Goal: Task Accomplishment & Management: Complete application form

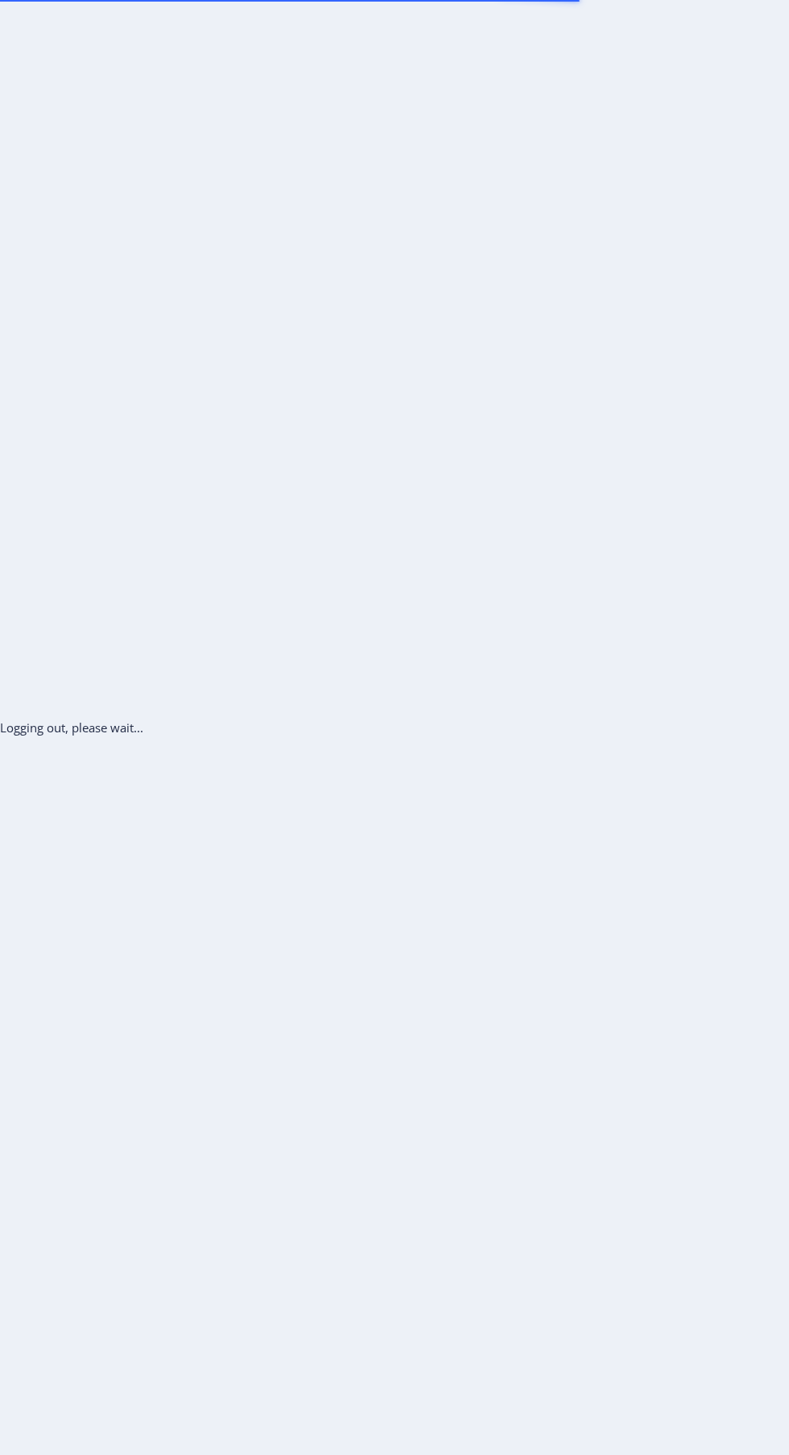
scroll to position [73, 0]
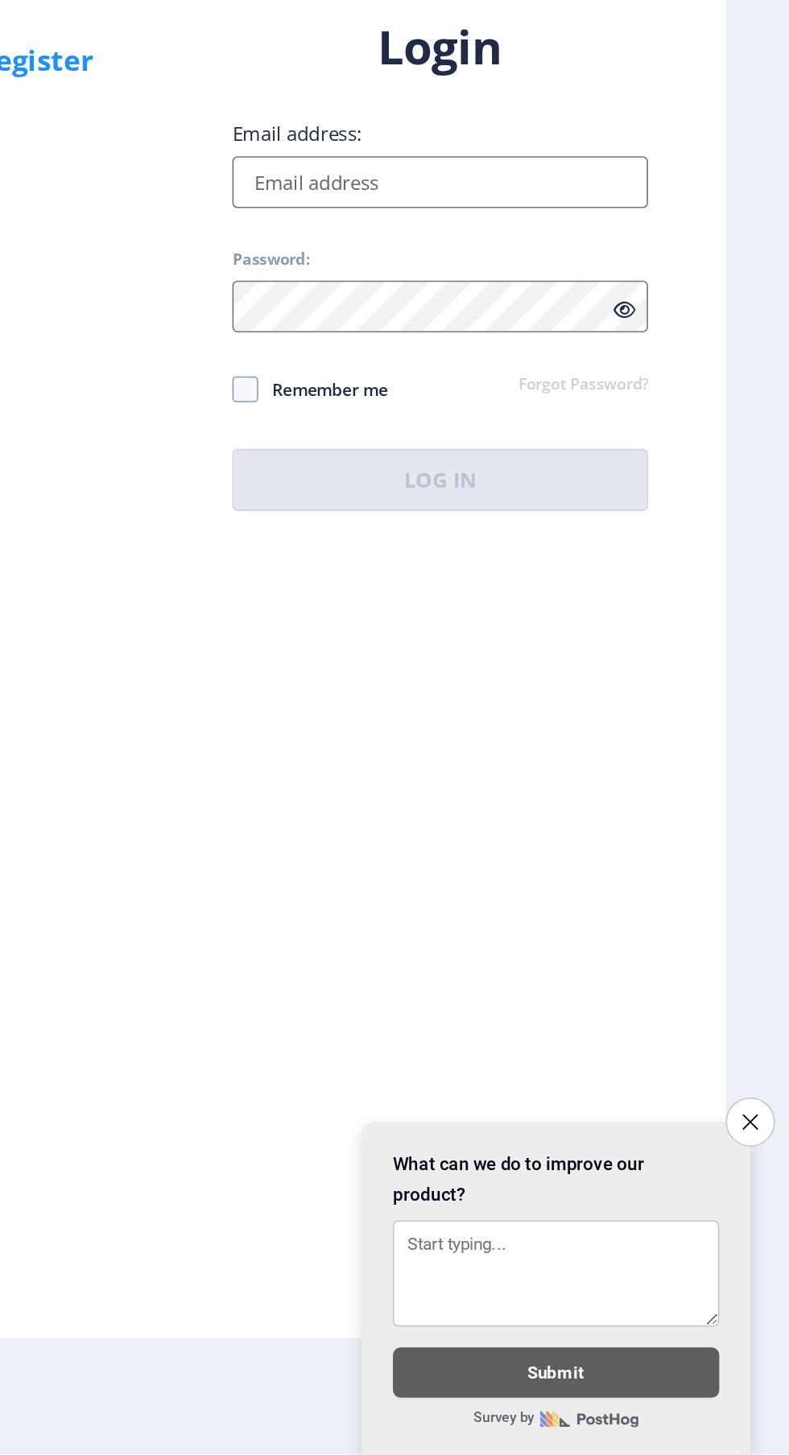
click at [606, 680] on input "Email address:" at bounding box center [572, 664] width 258 height 32
type input "[EMAIL_ADDRESS][DOMAIN_NAME]"
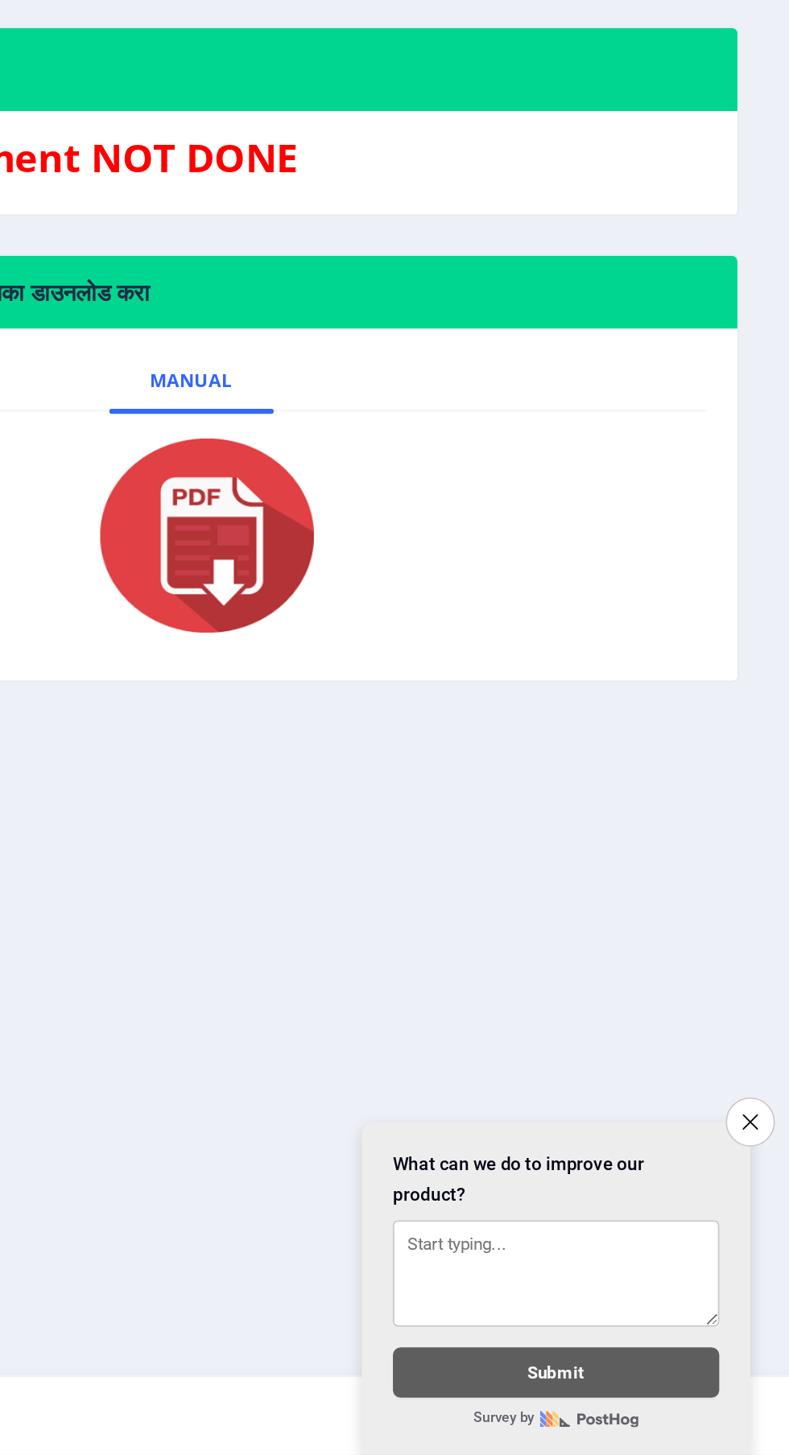
click at [763, 1245] on icon "Close survey" at bounding box center [765, 1248] width 10 height 10
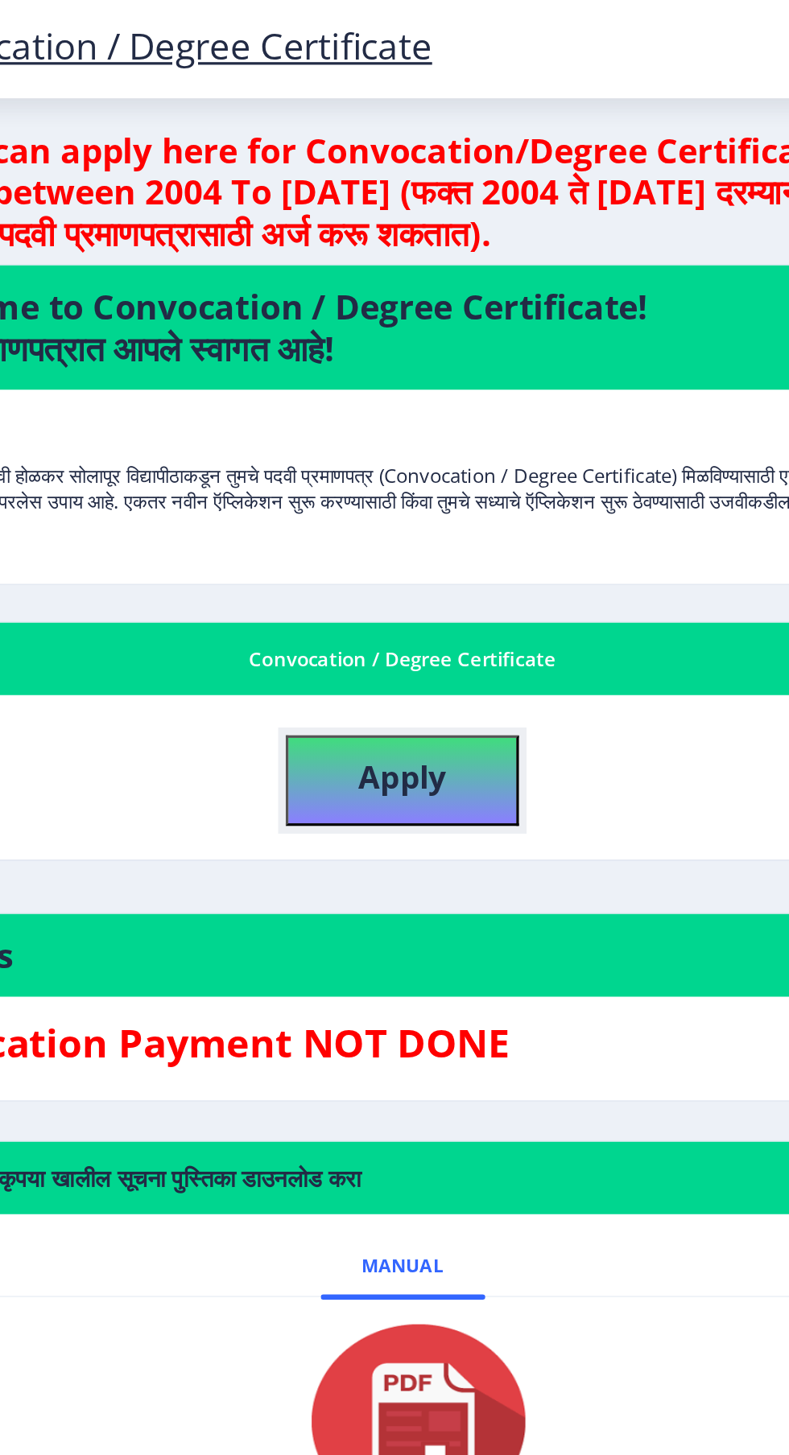
click at [422, 472] on b "Apply" at bounding box center [416, 482] width 55 height 27
select select
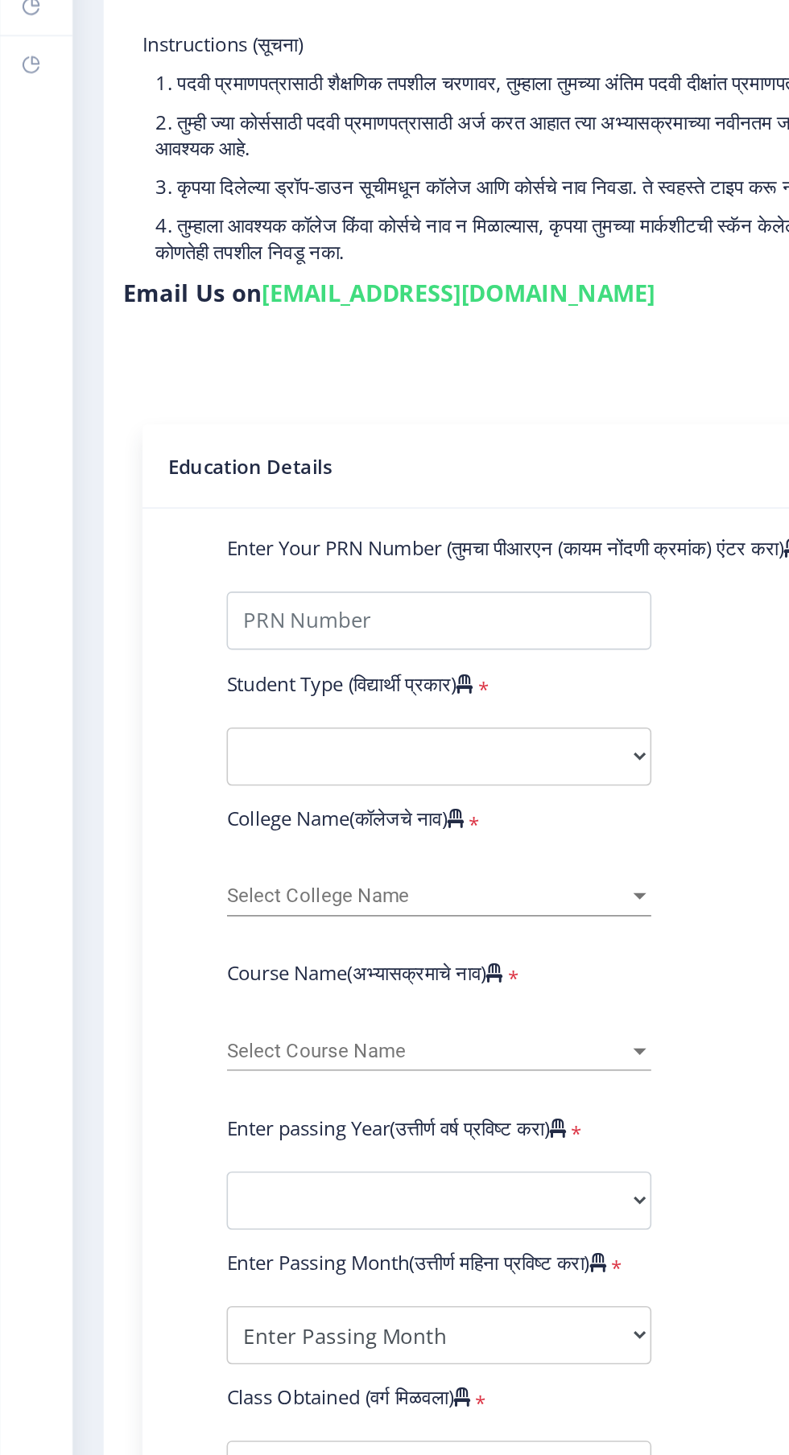
scroll to position [45, 0]
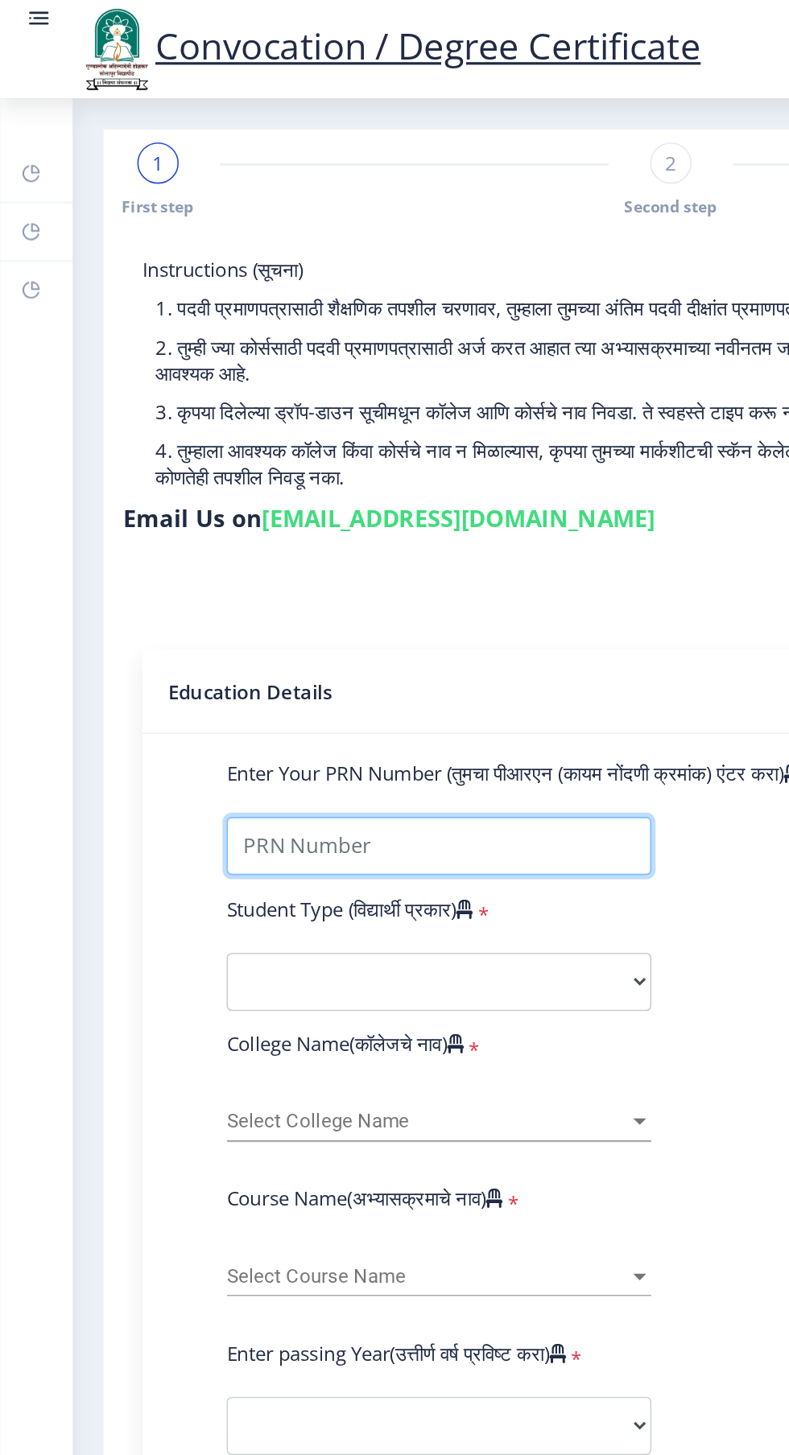
click at [277, 508] on input "Enter Your PRN Number (तुमचा पीआरएन (कायम नोंदणी क्रमांक) एंटर करा)" at bounding box center [273, 526] width 264 height 36
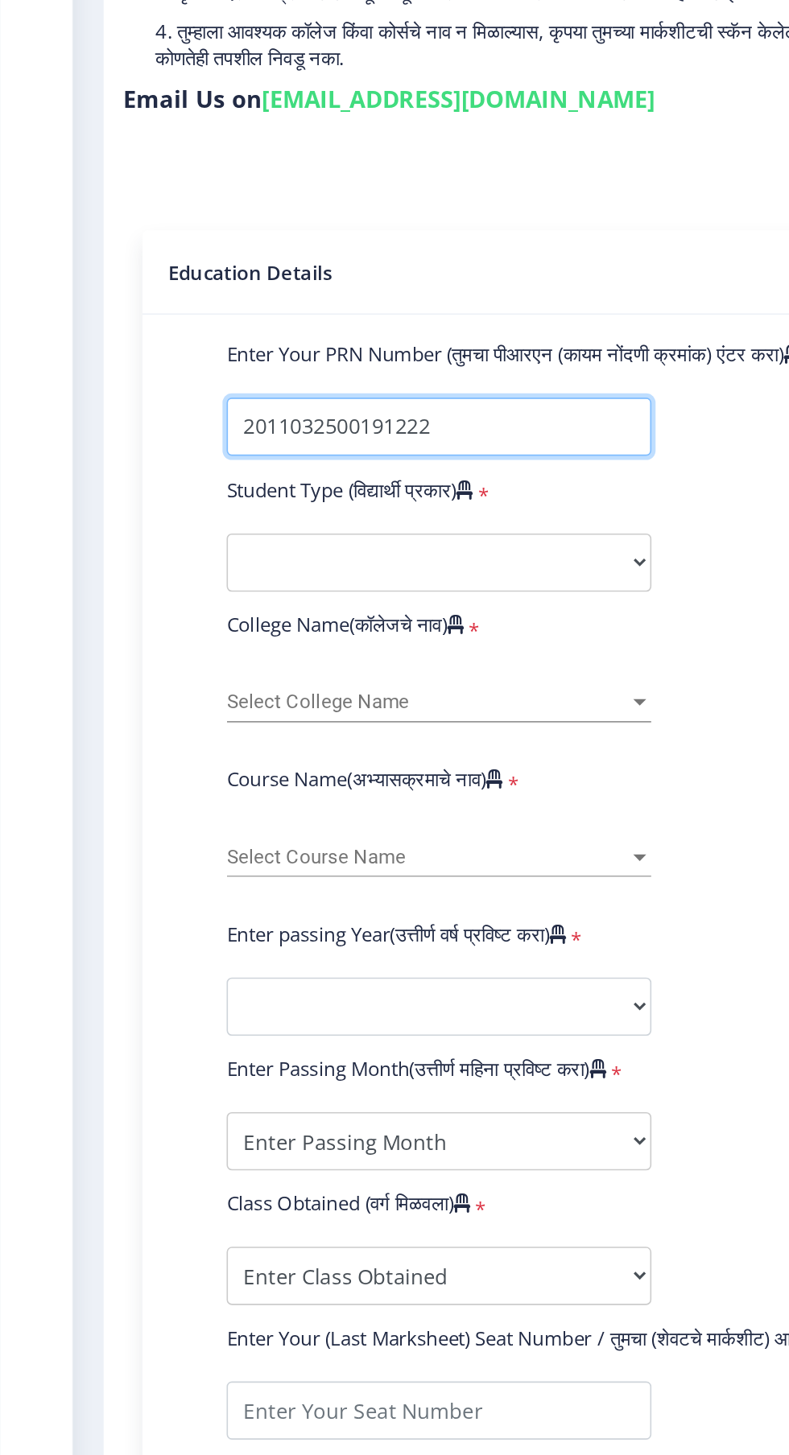
type input "2011032500191222"
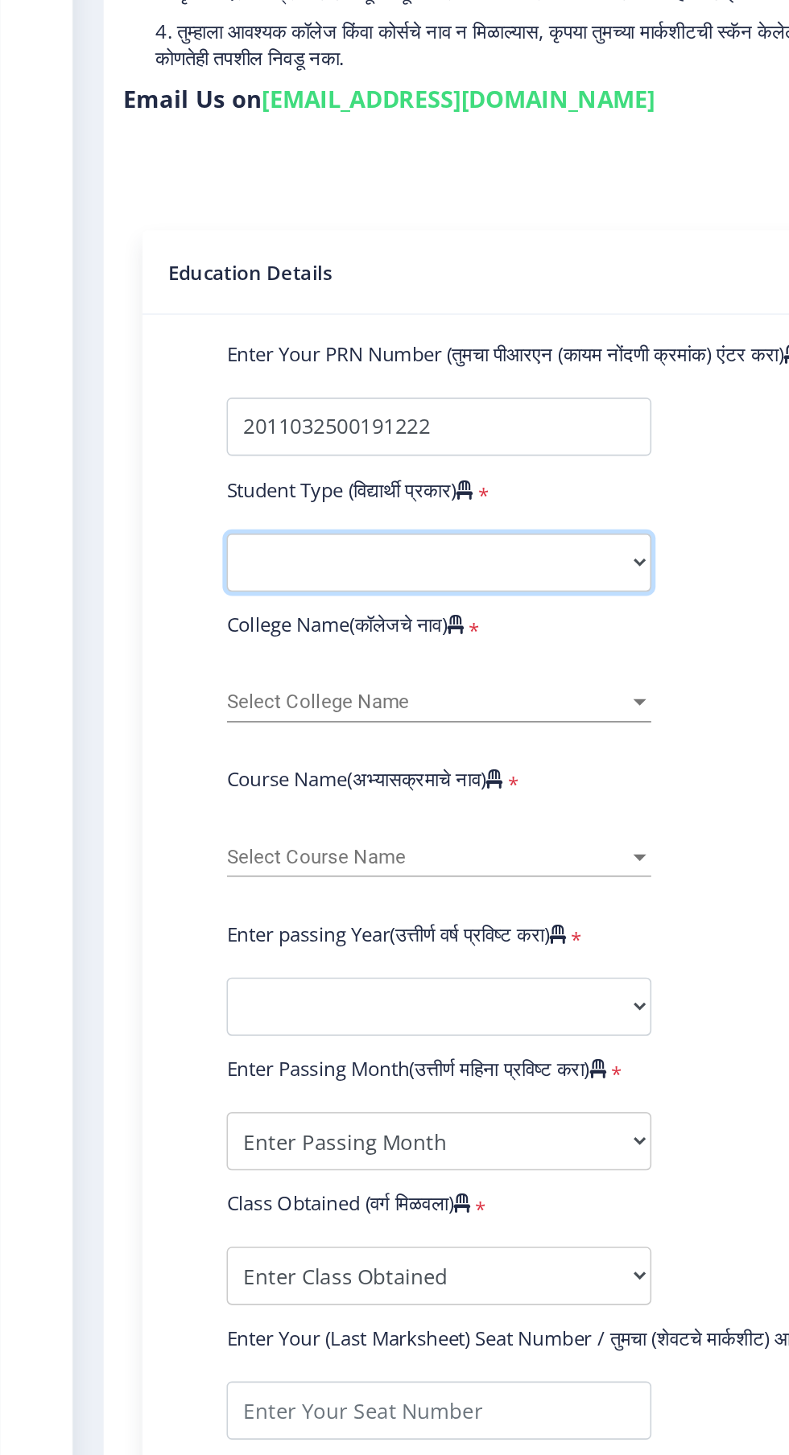
click at [313, 592] on select "Select Student Type Regular External" at bounding box center [273, 610] width 264 height 36
select select "External"
click at [141, 592] on select "Select Student Type Regular External" at bounding box center [273, 610] width 264 height 36
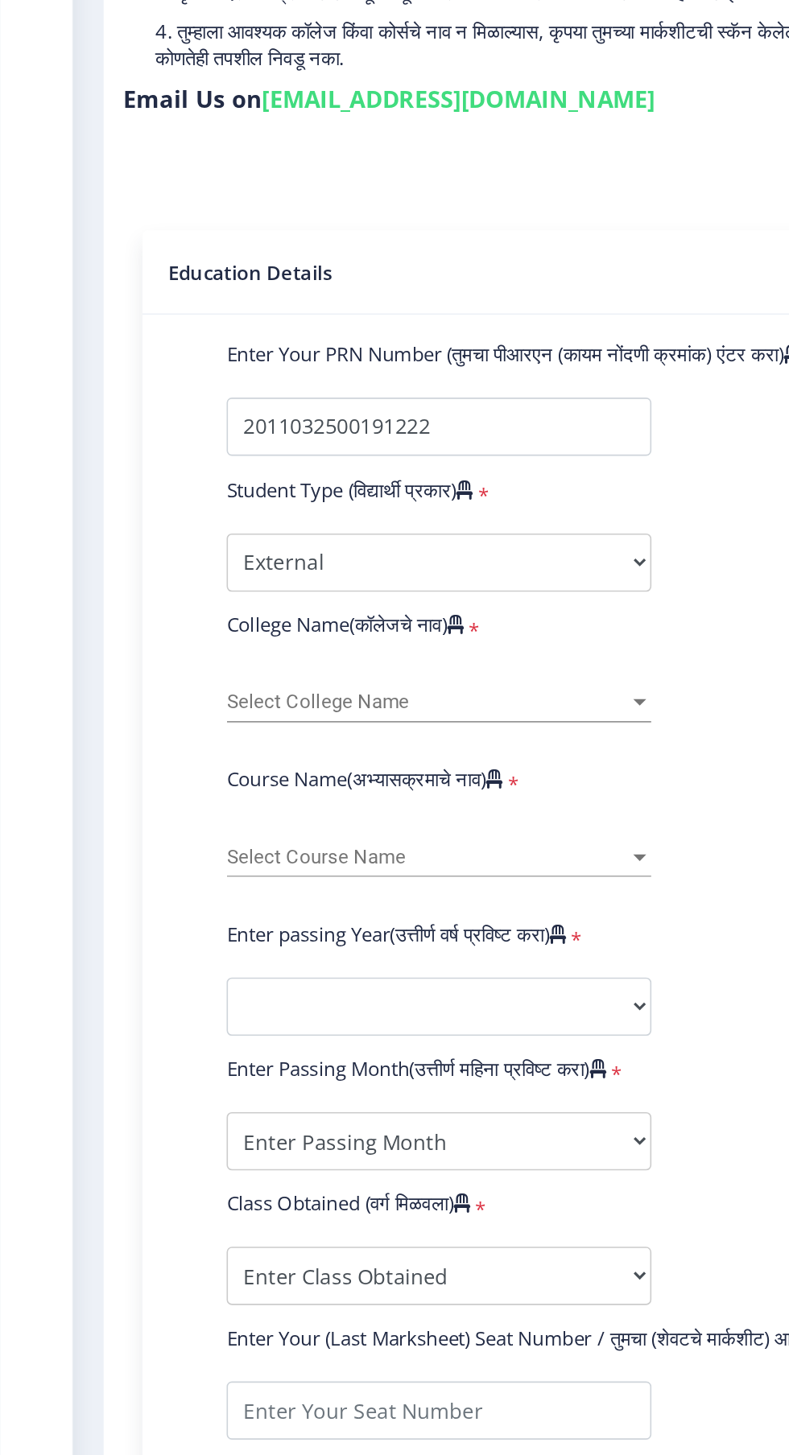
click at [306, 690] on span "Select College Name" at bounding box center [265, 697] width 249 height 14
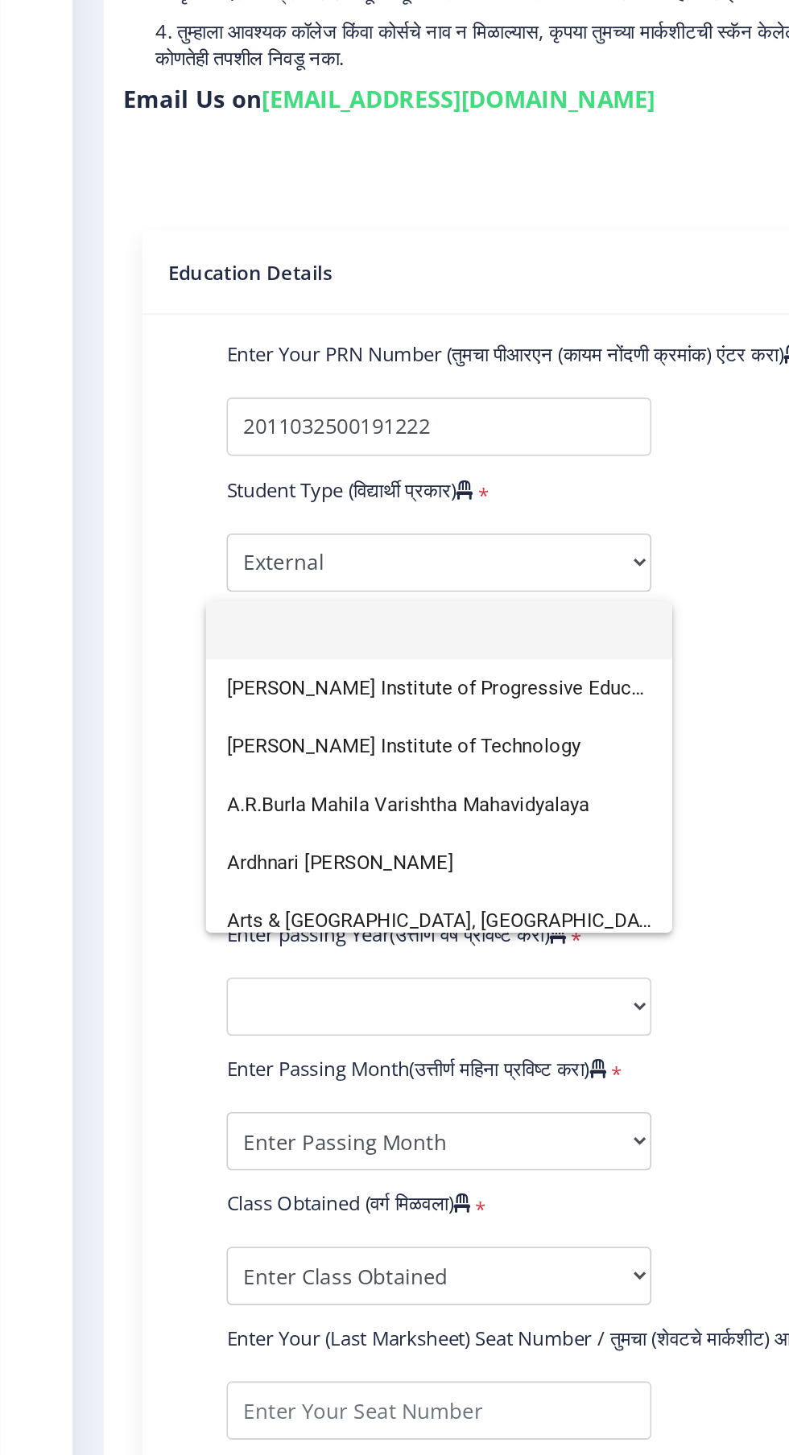
click at [454, 591] on div at bounding box center [394, 727] width 789 height 1455
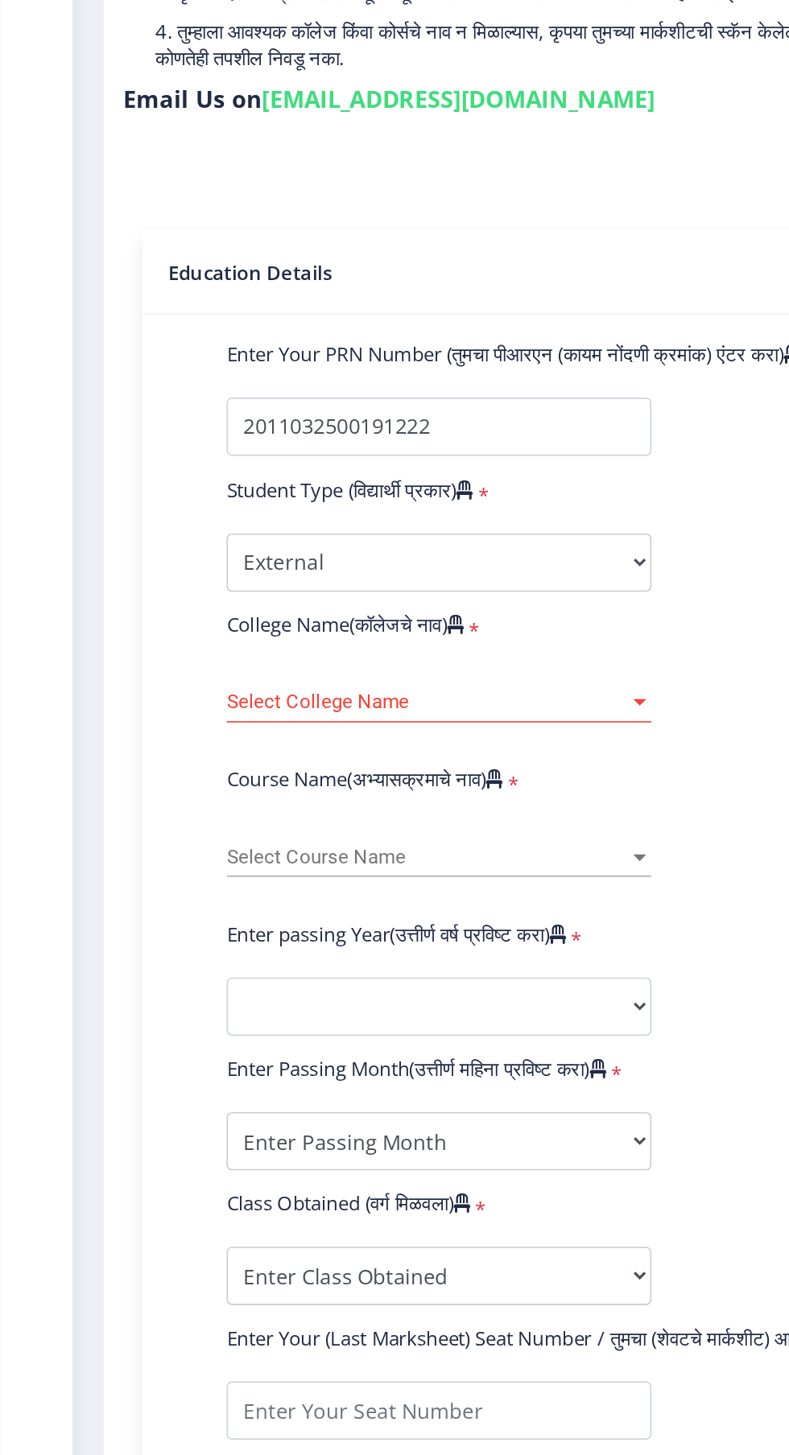
click at [322, 690] on span "Select College Name" at bounding box center [265, 697] width 249 height 14
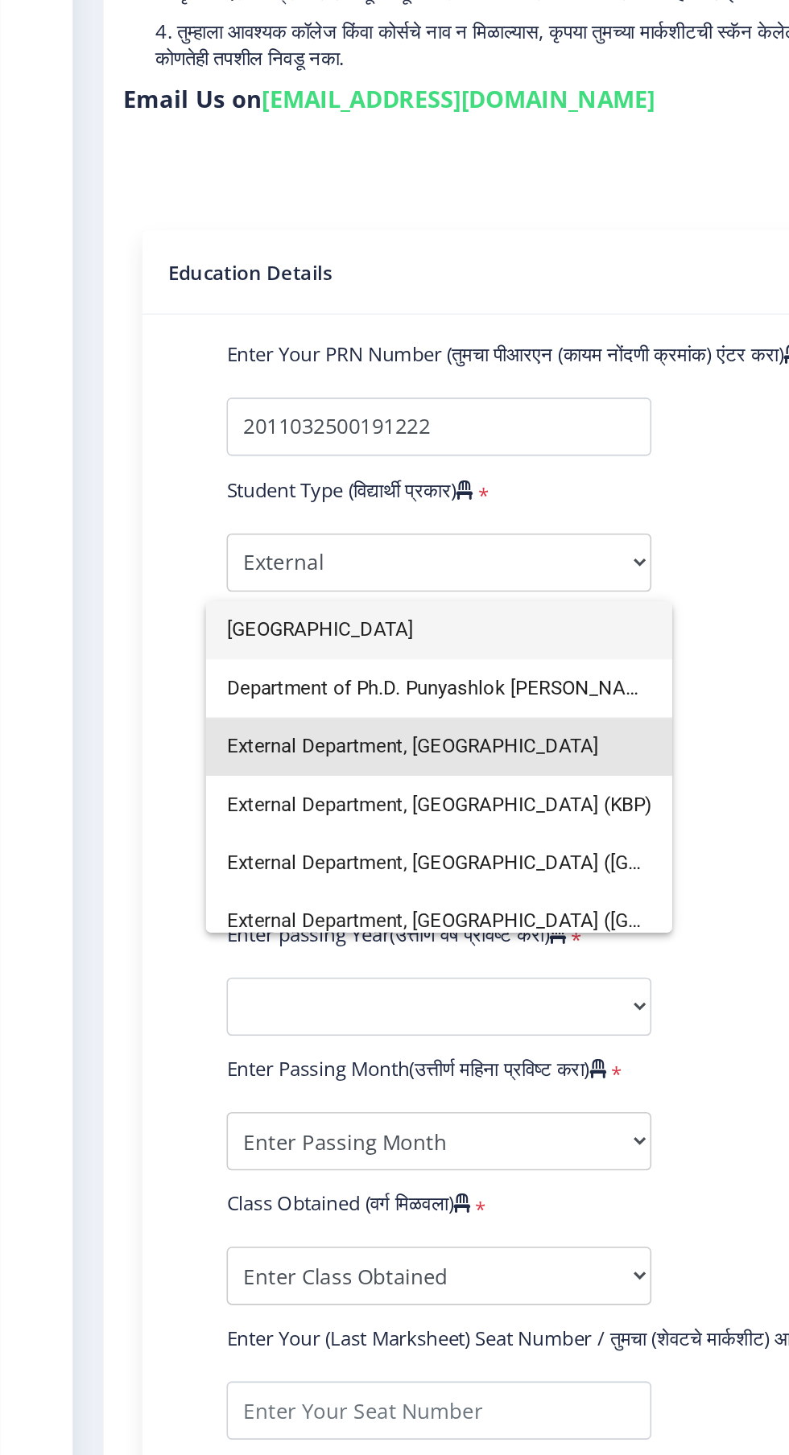
type input "[GEOGRAPHIC_DATA]"
click at [315, 724] on span "External Department, [GEOGRAPHIC_DATA]" at bounding box center [273, 725] width 264 height 36
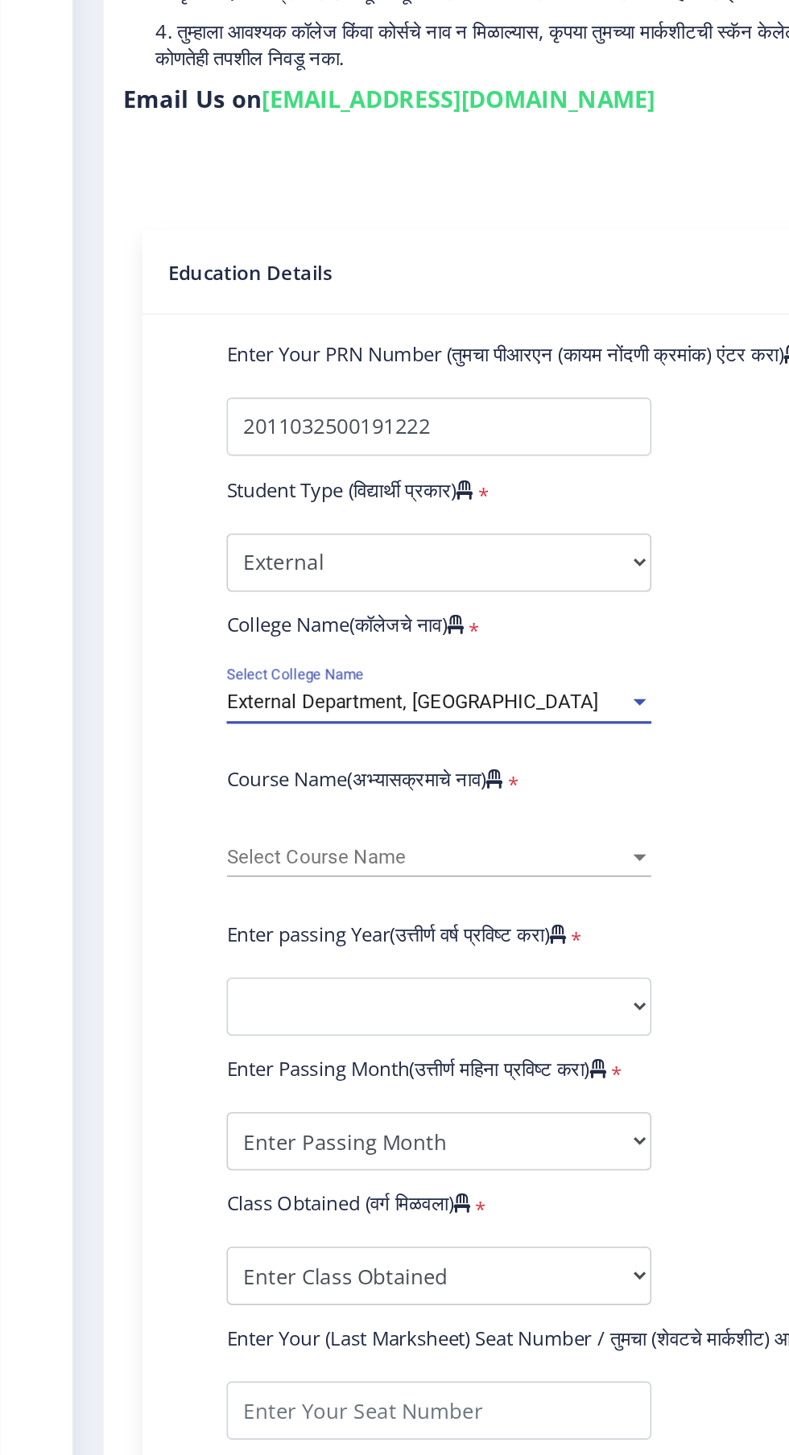
click at [322, 787] on span "Select Course Name" at bounding box center [265, 794] width 249 height 14
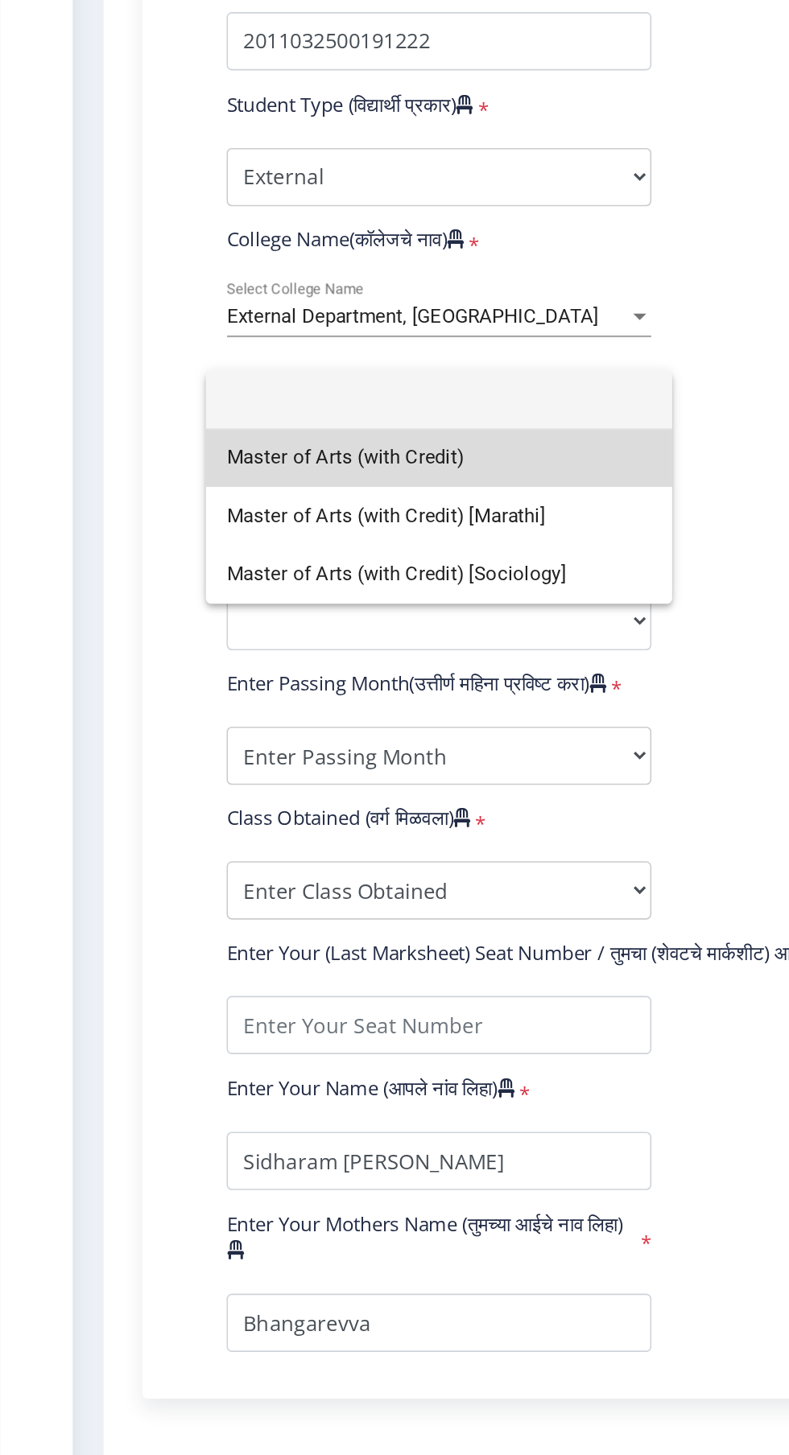
click at [260, 787] on span "Master of Arts (with Credit)" at bounding box center [273, 785] width 264 height 36
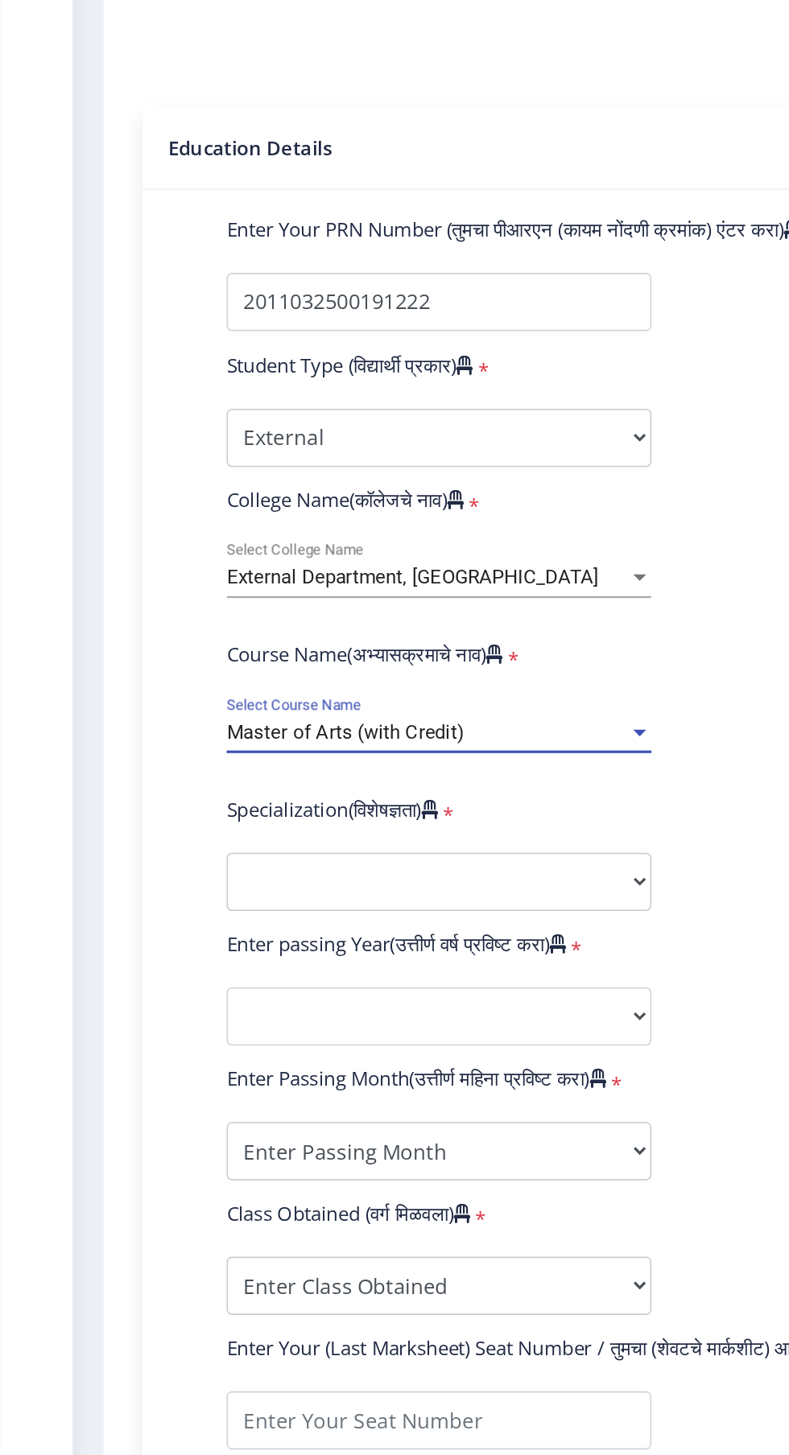
click at [322, 787] on div "Master of Arts (with Credit)" at bounding box center [265, 794] width 249 height 14
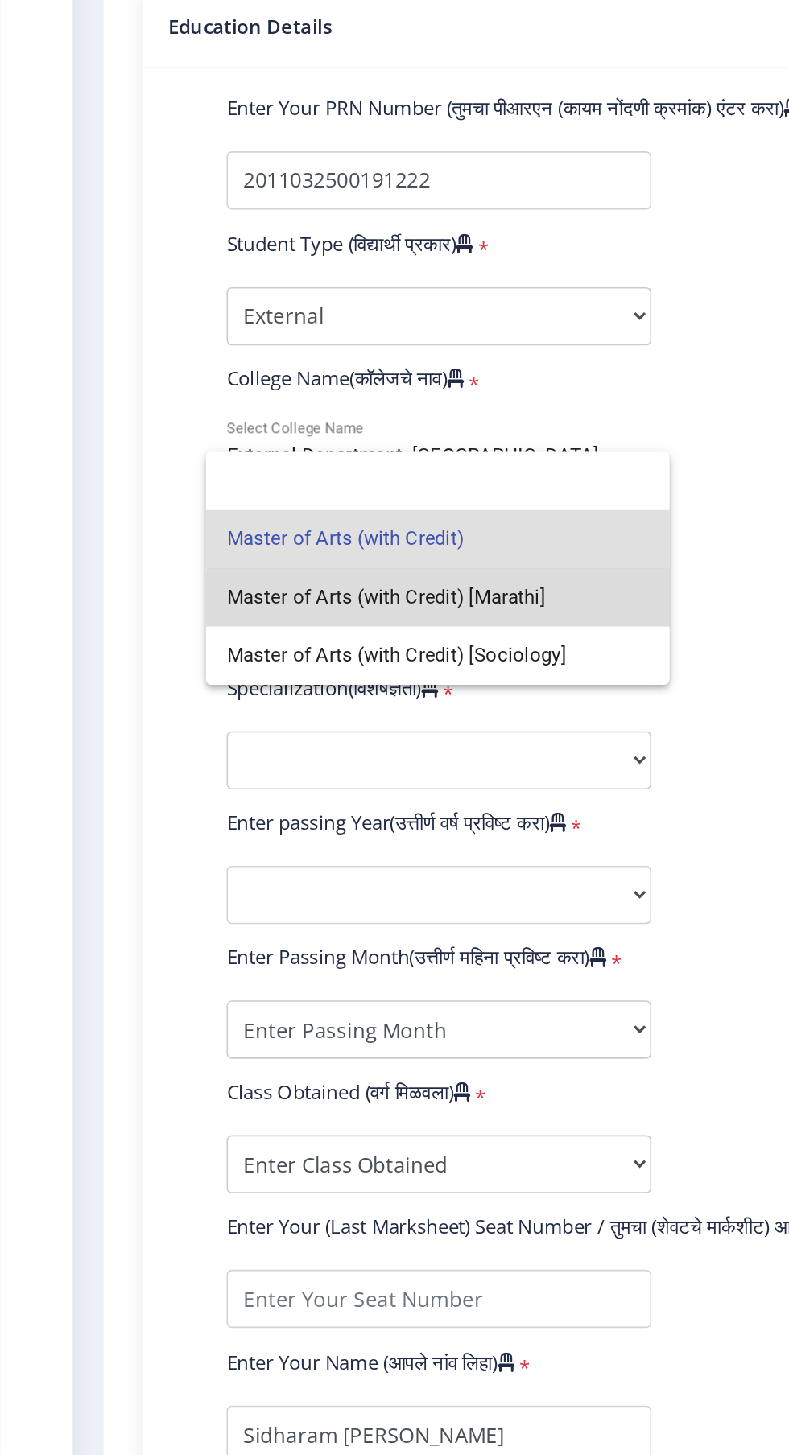
click at [333, 788] on span "Master of Arts (with Credit) [Marathi]" at bounding box center [272, 785] width 262 height 36
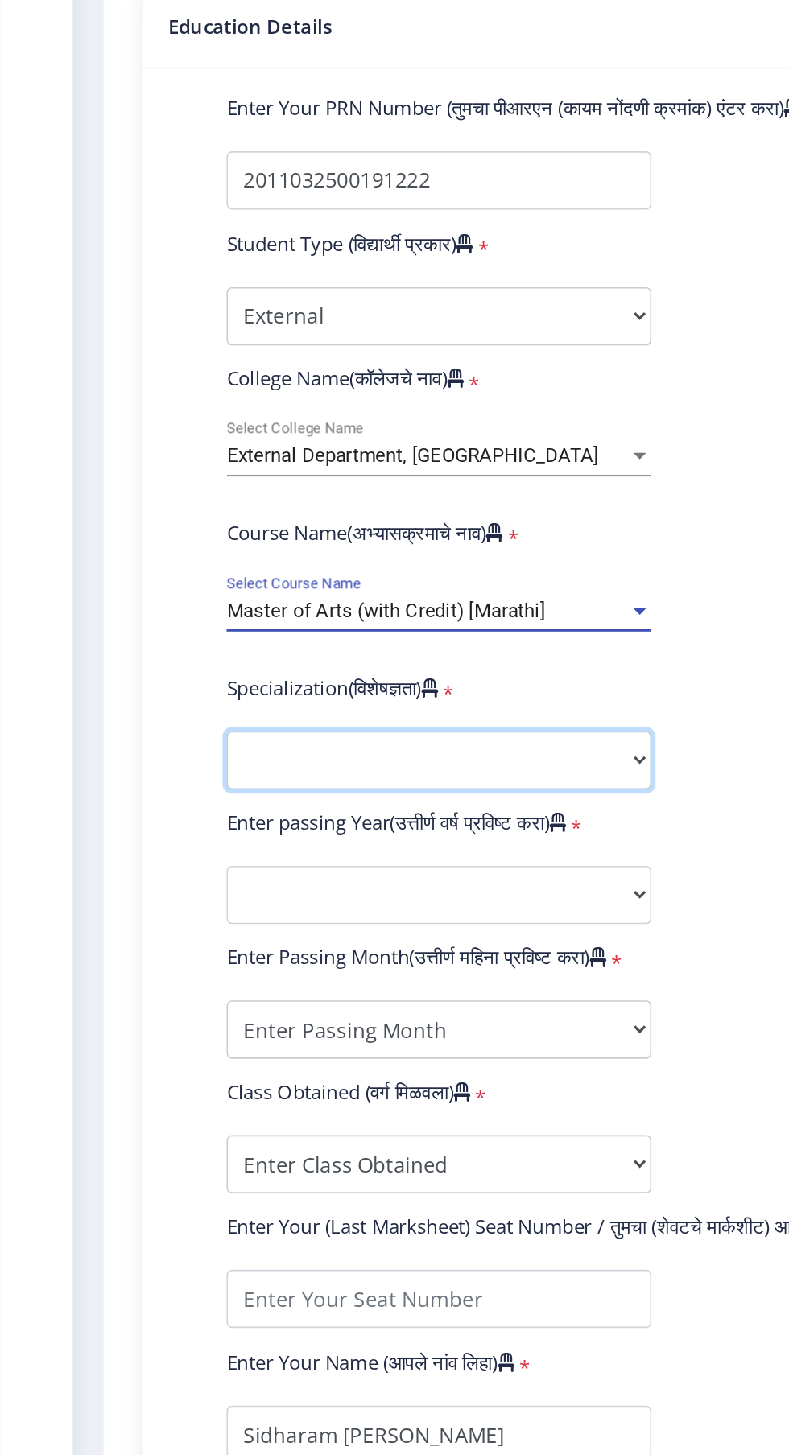
click at [325, 868] on select "Specialization English Hindi Marathi Urdu Ancient Indian History Culture & Arch…" at bounding box center [273, 886] width 264 height 36
select select "Marathi"
click at [141, 868] on select "Specialization English Hindi Marathi Urdu Ancient Indian History Culture & Arch…" at bounding box center [273, 886] width 264 height 36
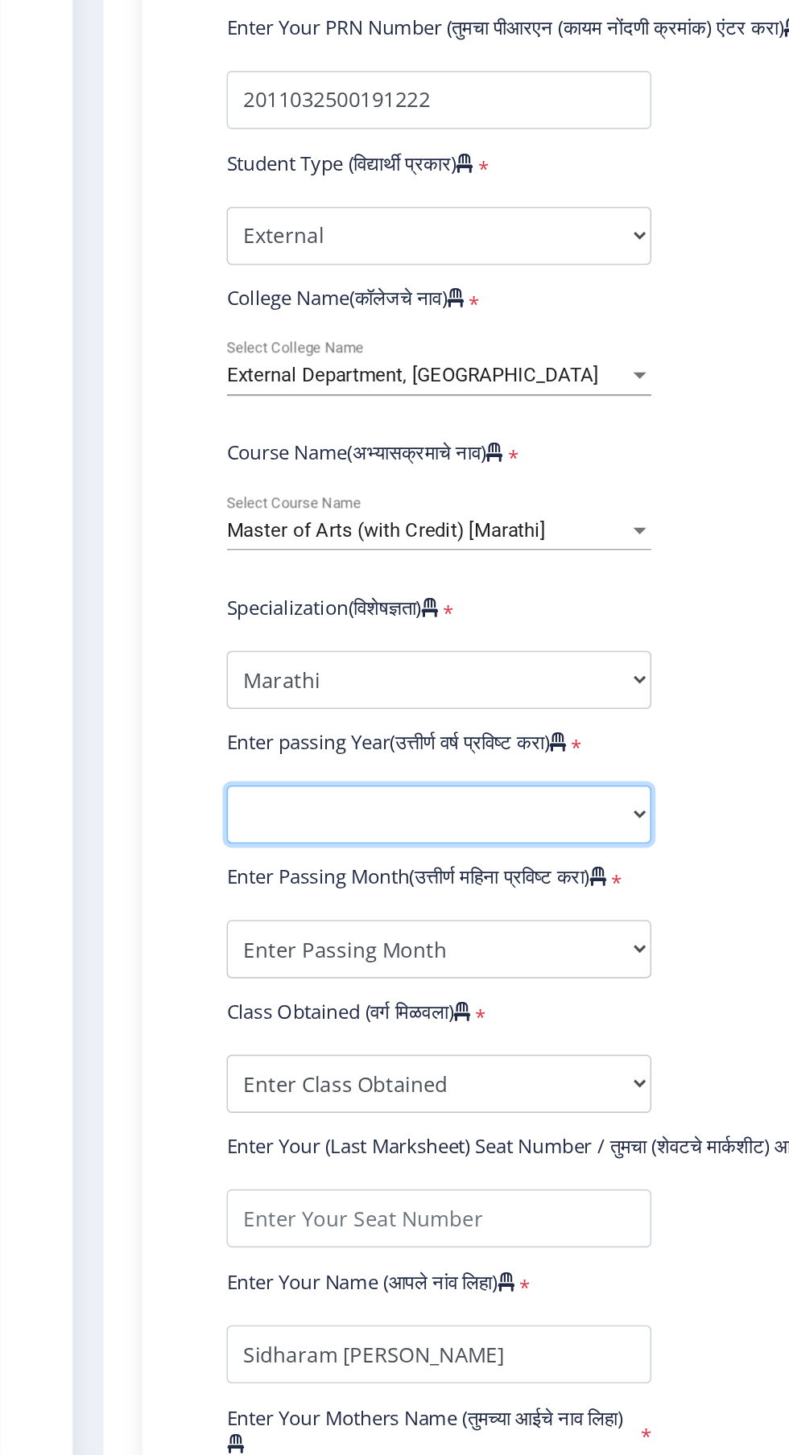
click at [344, 902] on select "2025 2024 2023 2022 2021 2020 2019 2018 2017 2016 2015 2014 2013 2012 2011 2010…" at bounding box center [273, 920] width 264 height 36
select select "2014"
click at [141, 902] on select "2025 2024 2023 2022 2021 2020 2019 2018 2017 2016 2015 2014 2013 2012 2011 2010…" at bounding box center [273, 920] width 264 height 36
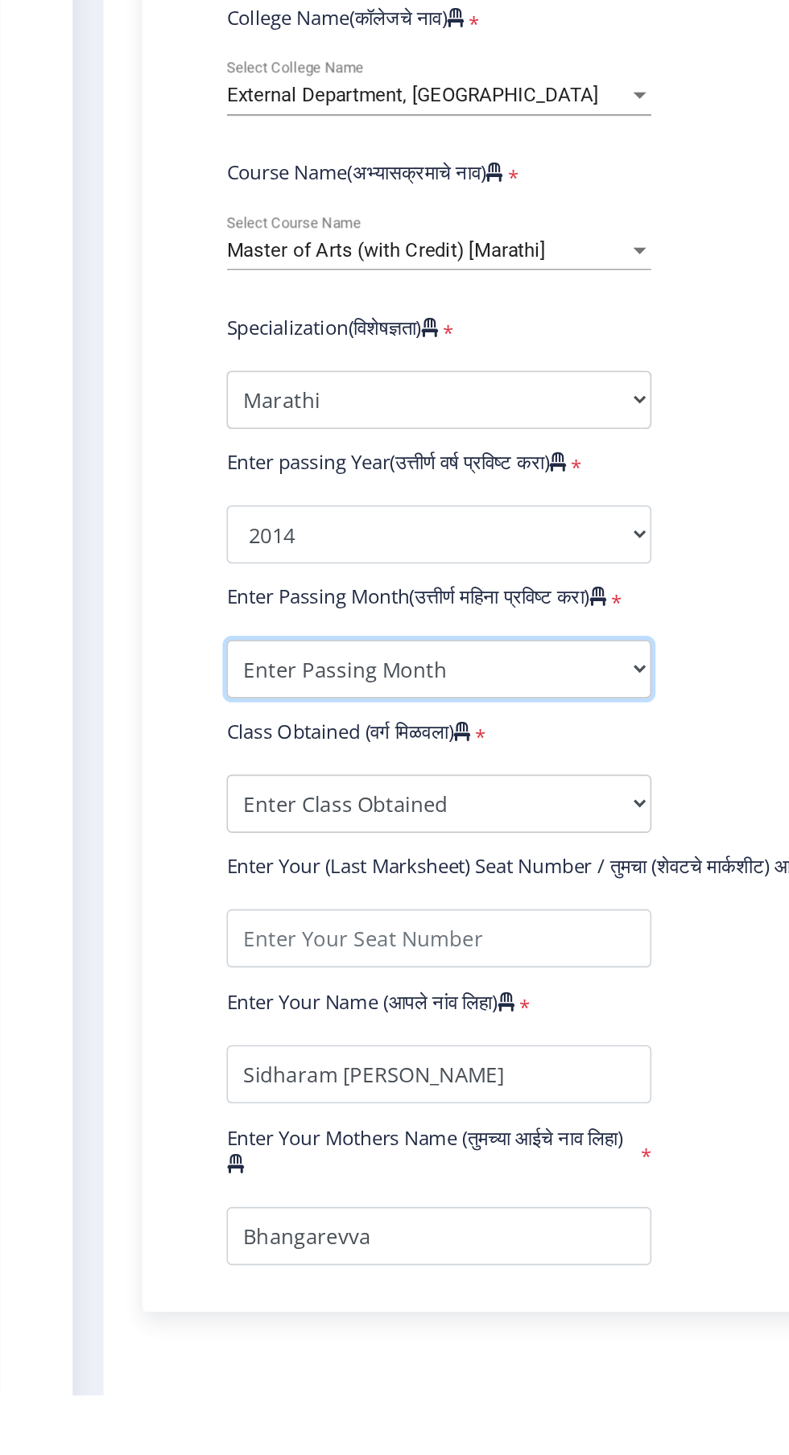
click at [328, 1008] on select "Enter Passing Month March April May October November December" at bounding box center [273, 1004] width 264 height 36
select select "March"
click at [141, 986] on select "Enter Passing Month March April May October November December" at bounding box center [273, 1004] width 264 height 36
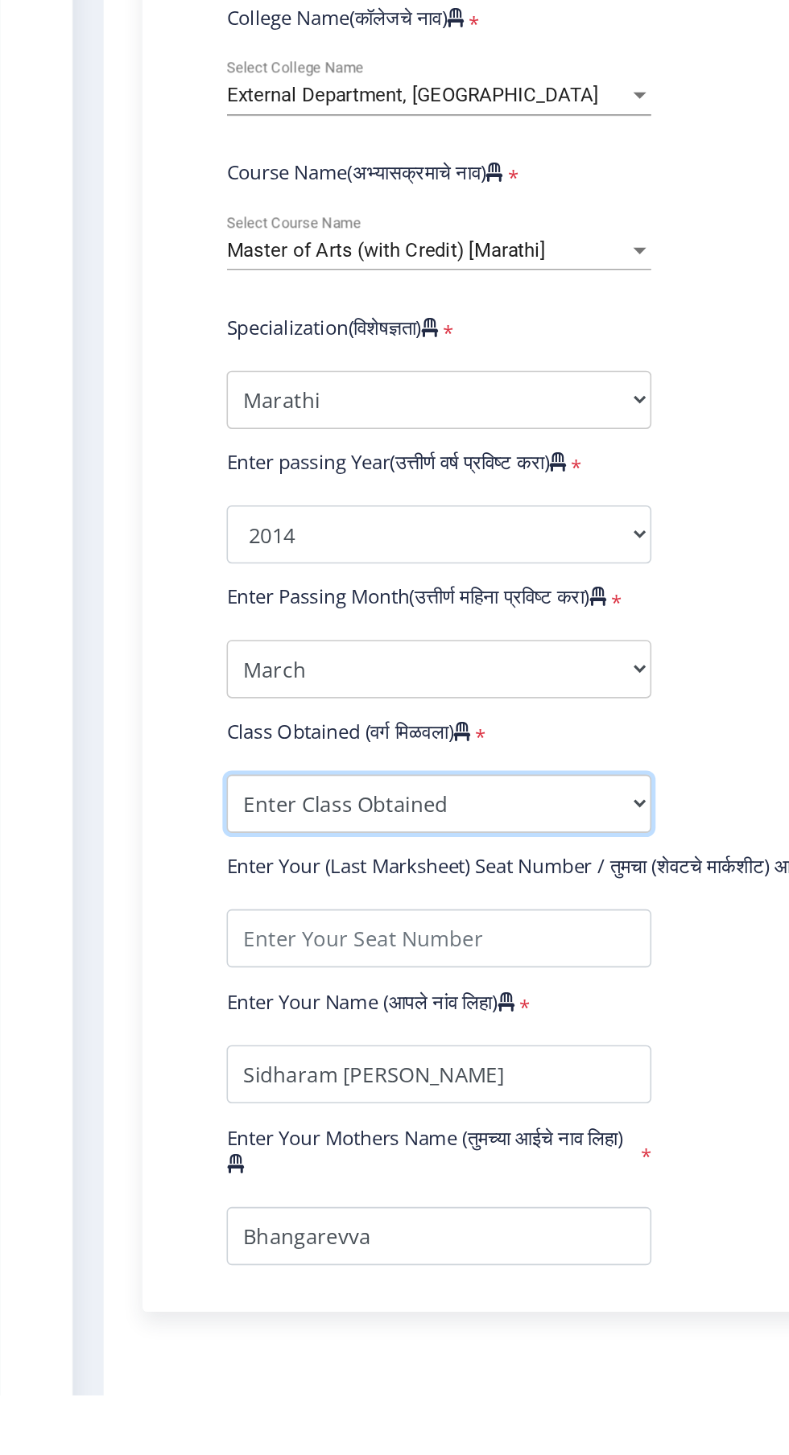
click at [338, 1090] on select "Enter Class Obtained FIRST CLASS WITH DISTINCTION FIRST CLASS HIGHER SECOND CLA…" at bounding box center [273, 1088] width 264 height 36
select select "FIRST CLASS"
click at [141, 1070] on select "Enter Class Obtained FIRST CLASS WITH DISTINCTION FIRST CLASS HIGHER SECOND CLA…" at bounding box center [273, 1088] width 264 height 36
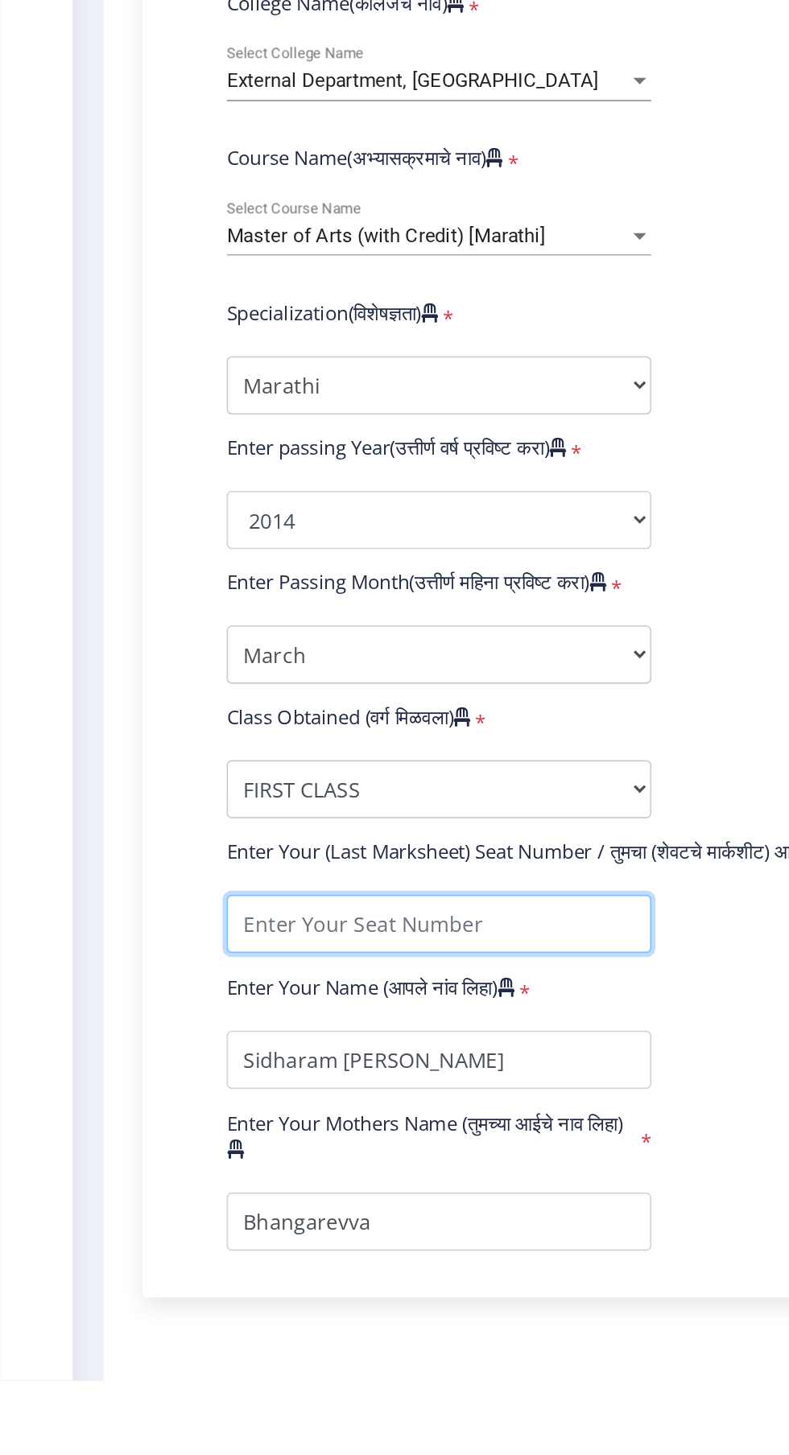
click at [296, 1173] on input "textarea" at bounding box center [273, 1171] width 264 height 36
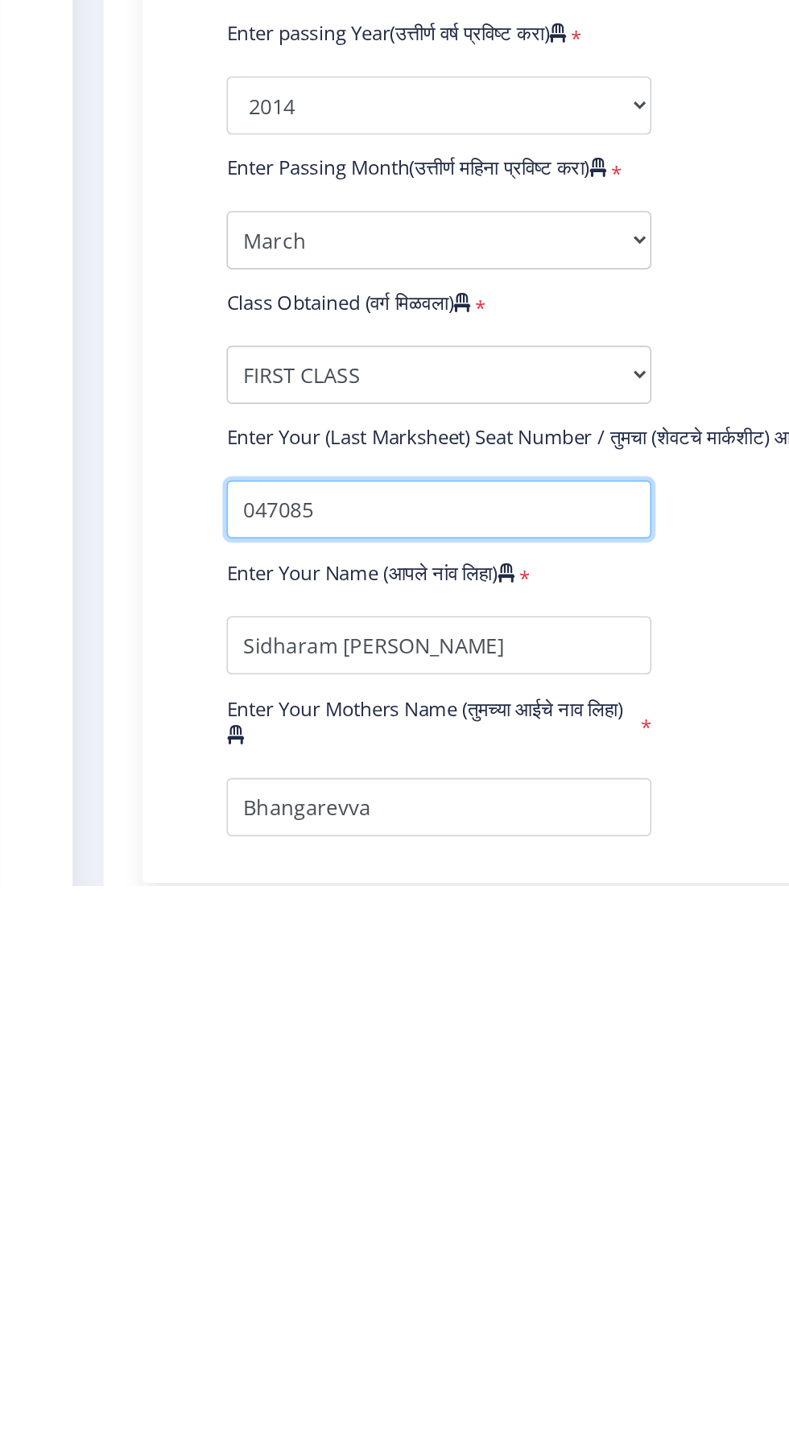
scroll to position [50, 0]
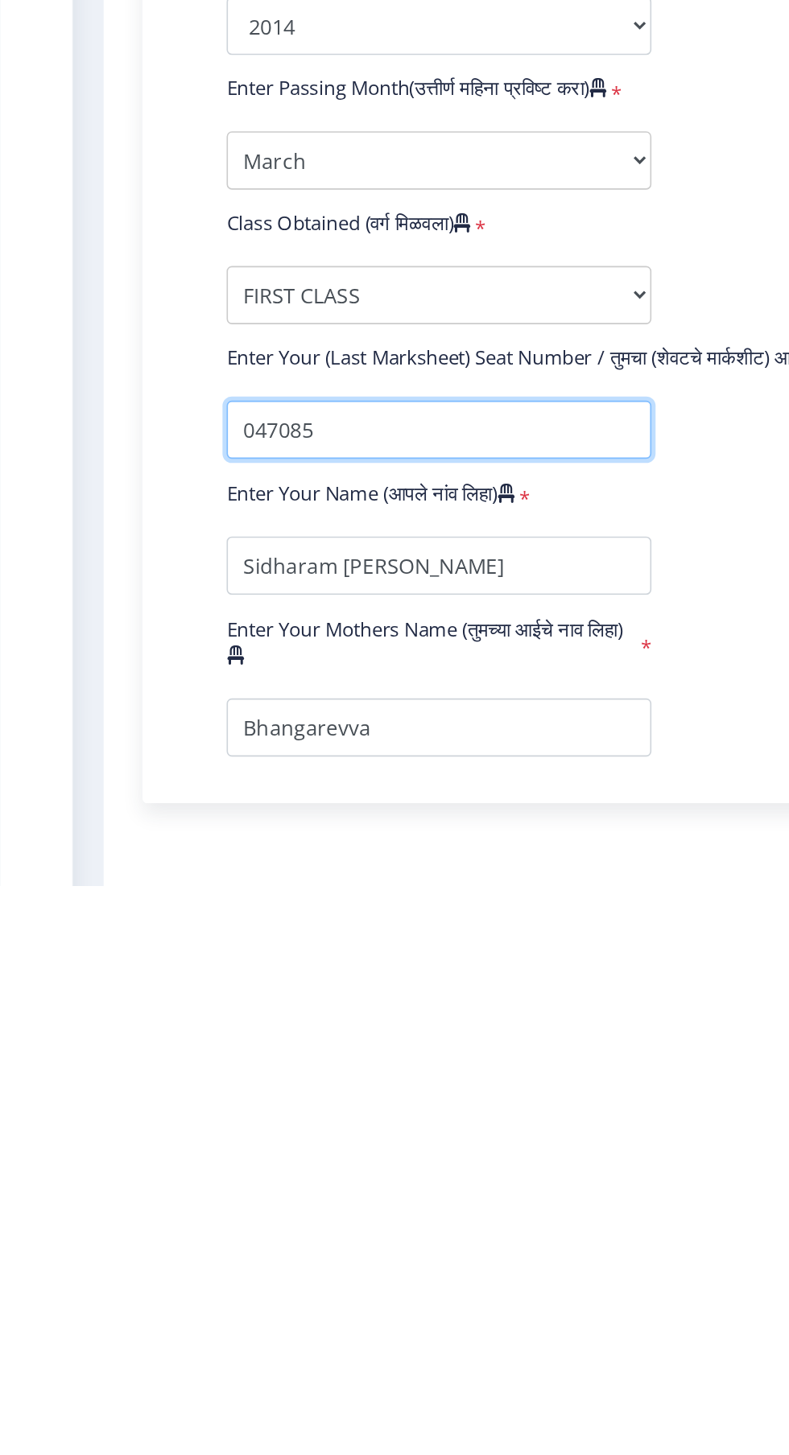
type input "047085"
click at [450, 1250] on form "Enter Your PRN Number (तुमचा पीआरएन (कायम नोंदणी क्रमांक) एंटर करा) * Student T…" at bounding box center [417, 898] width 576 height 953
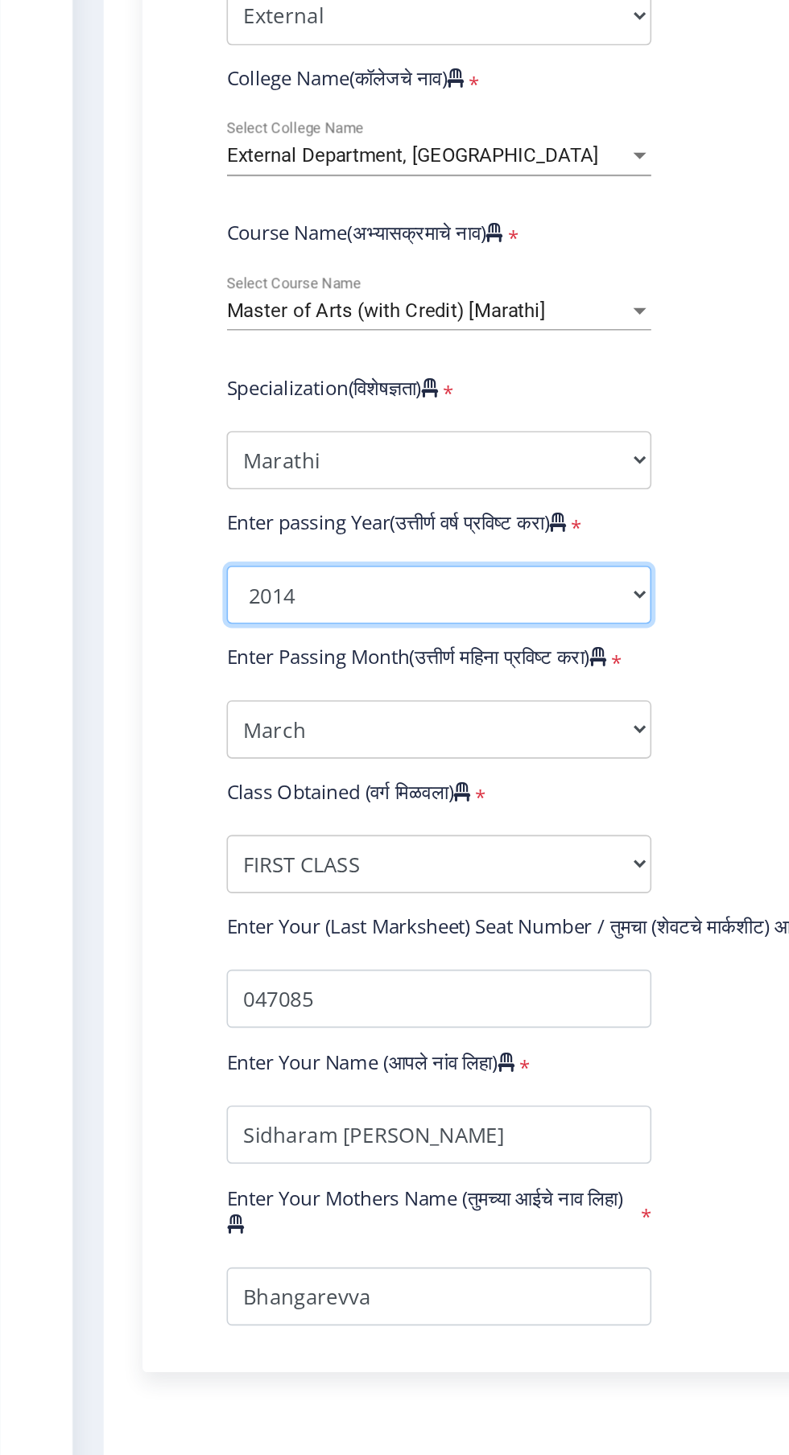
click at [355, 902] on select "2025 2024 2023 2022 2021 2020 2019 2018 2017 2016 2015 2014 2013 2012 2011 2010…" at bounding box center [273, 920] width 264 height 36
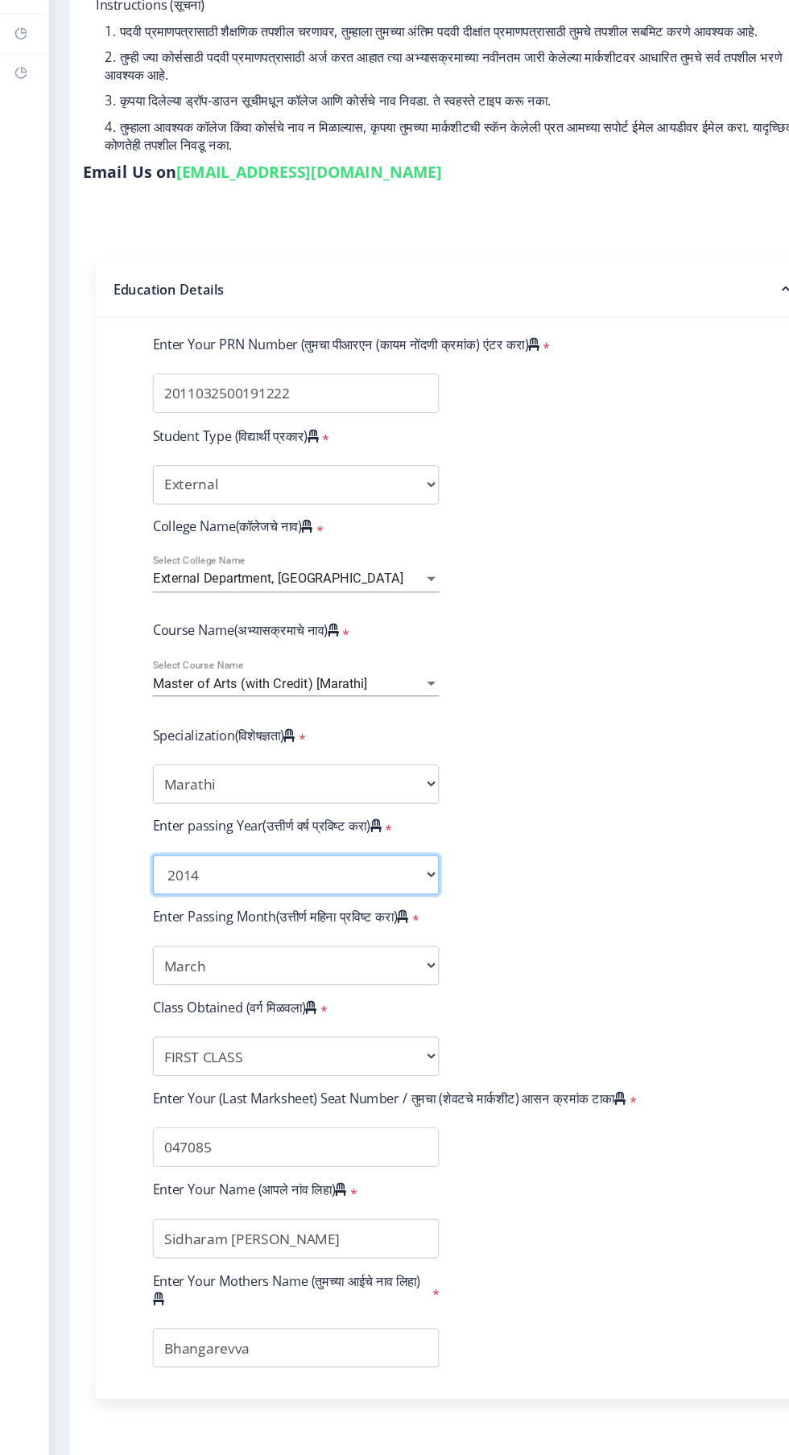
scroll to position [27, 0]
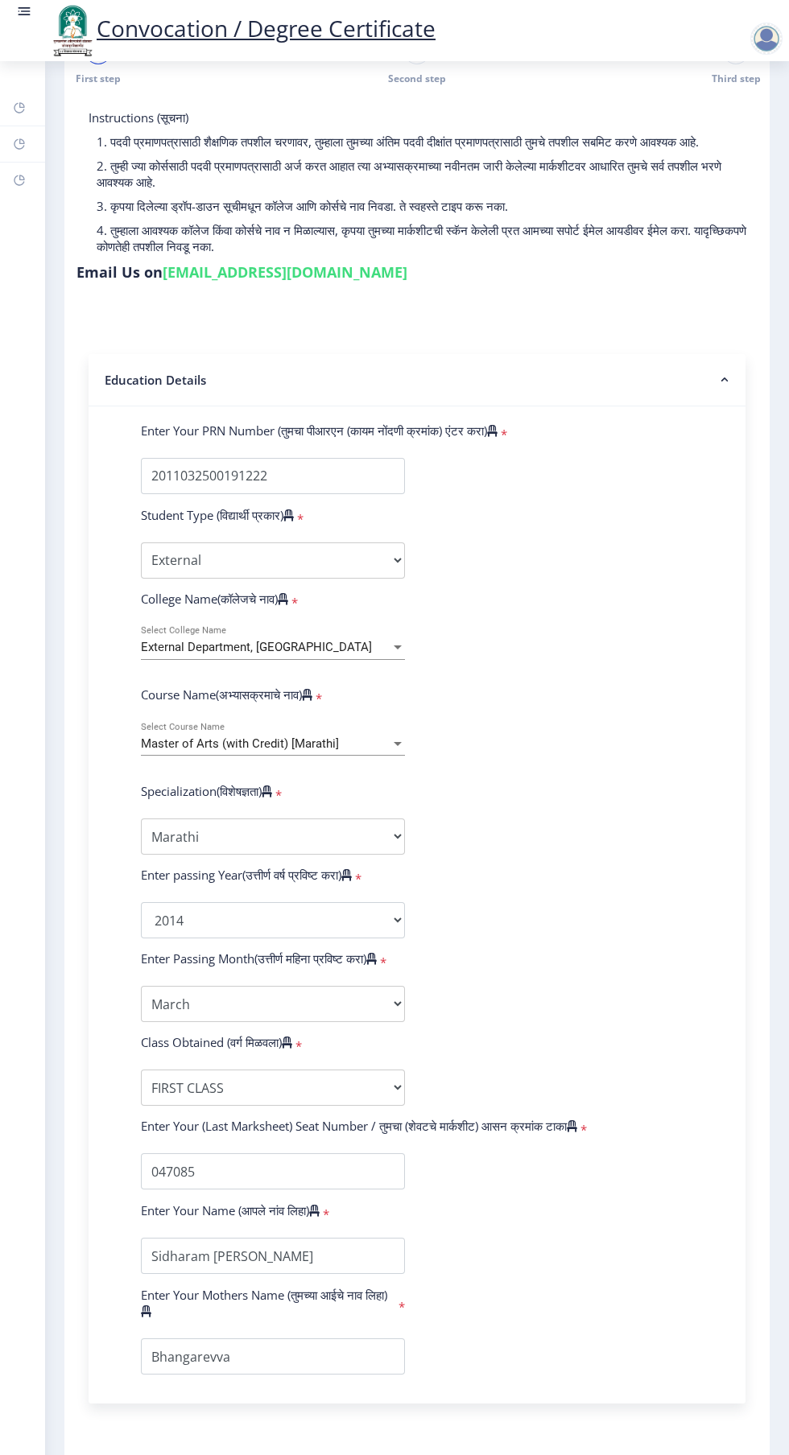
click at [160, 1454] on button "Save & Next" at bounding box center [137, 1483] width 97 height 31
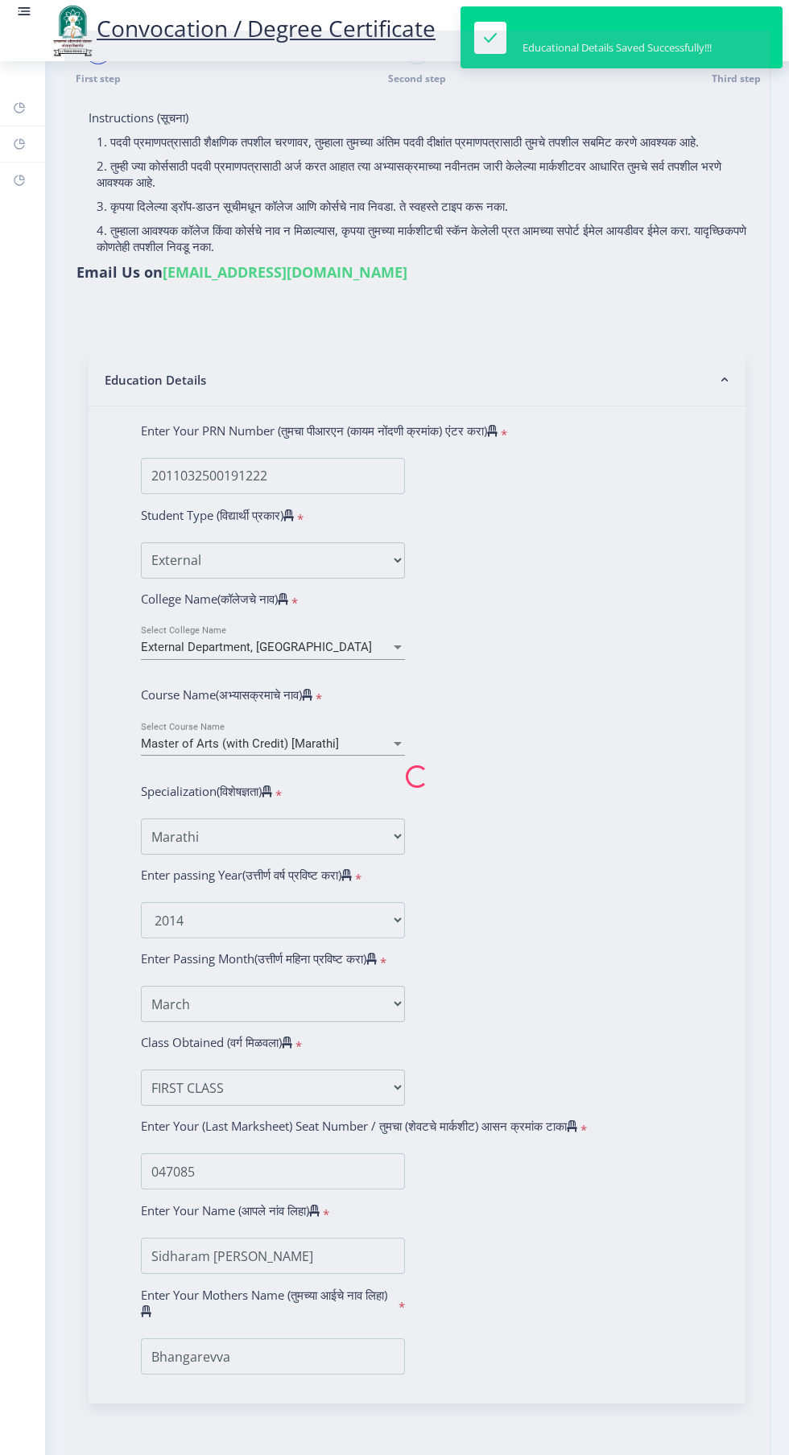
select select
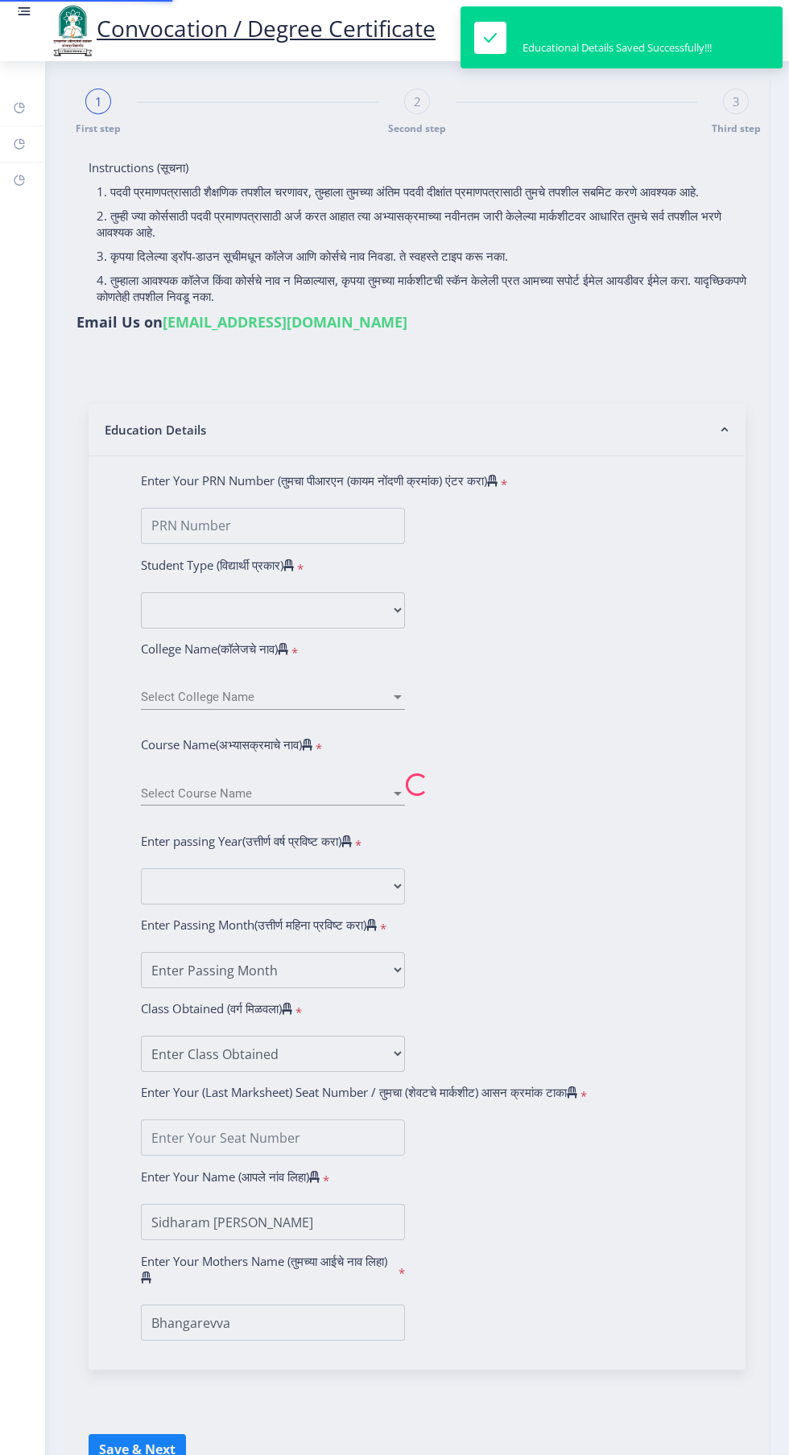
type input "2011032500191222"
select select "External"
select select "2014"
select select "March"
select select "FIRST CLASS"
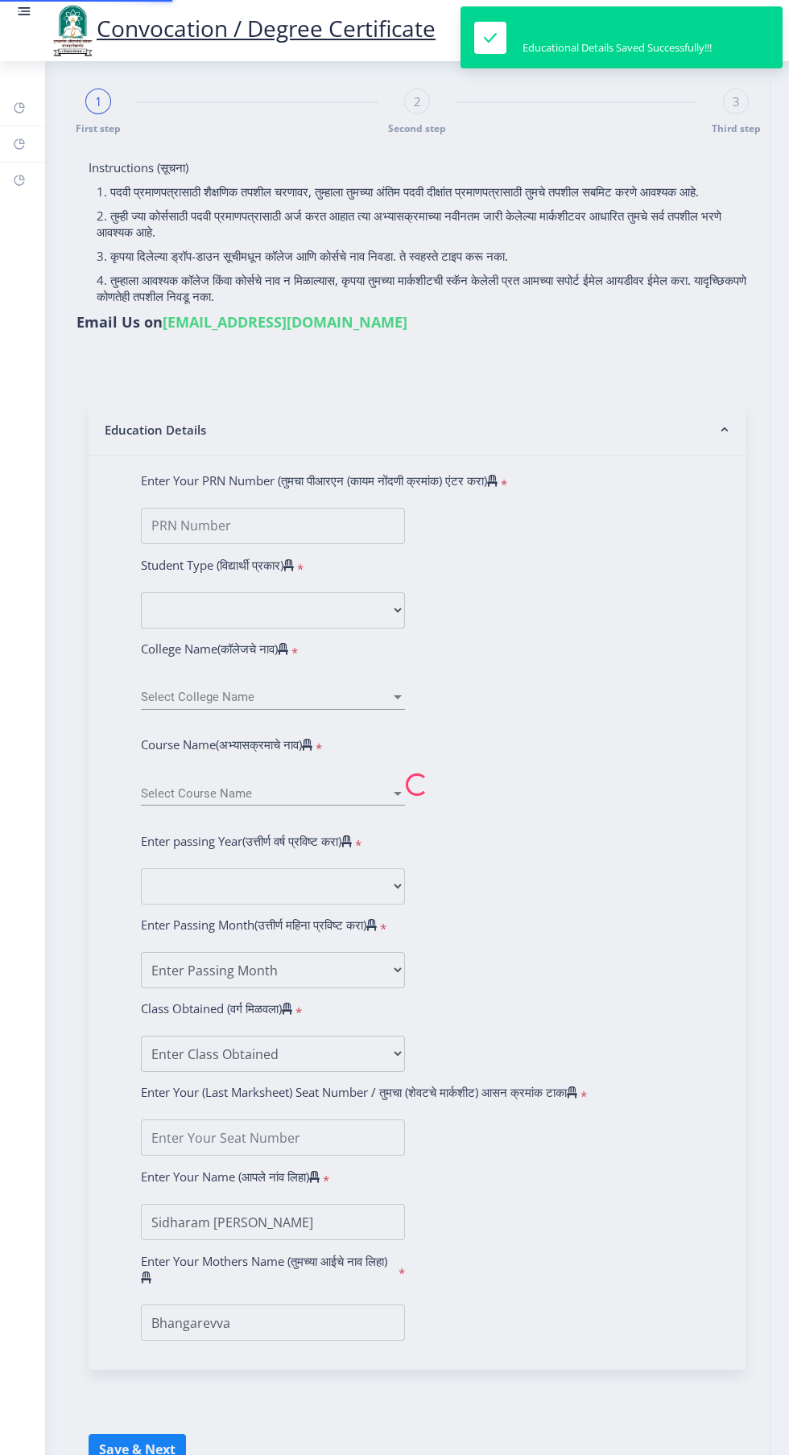
type input "047085"
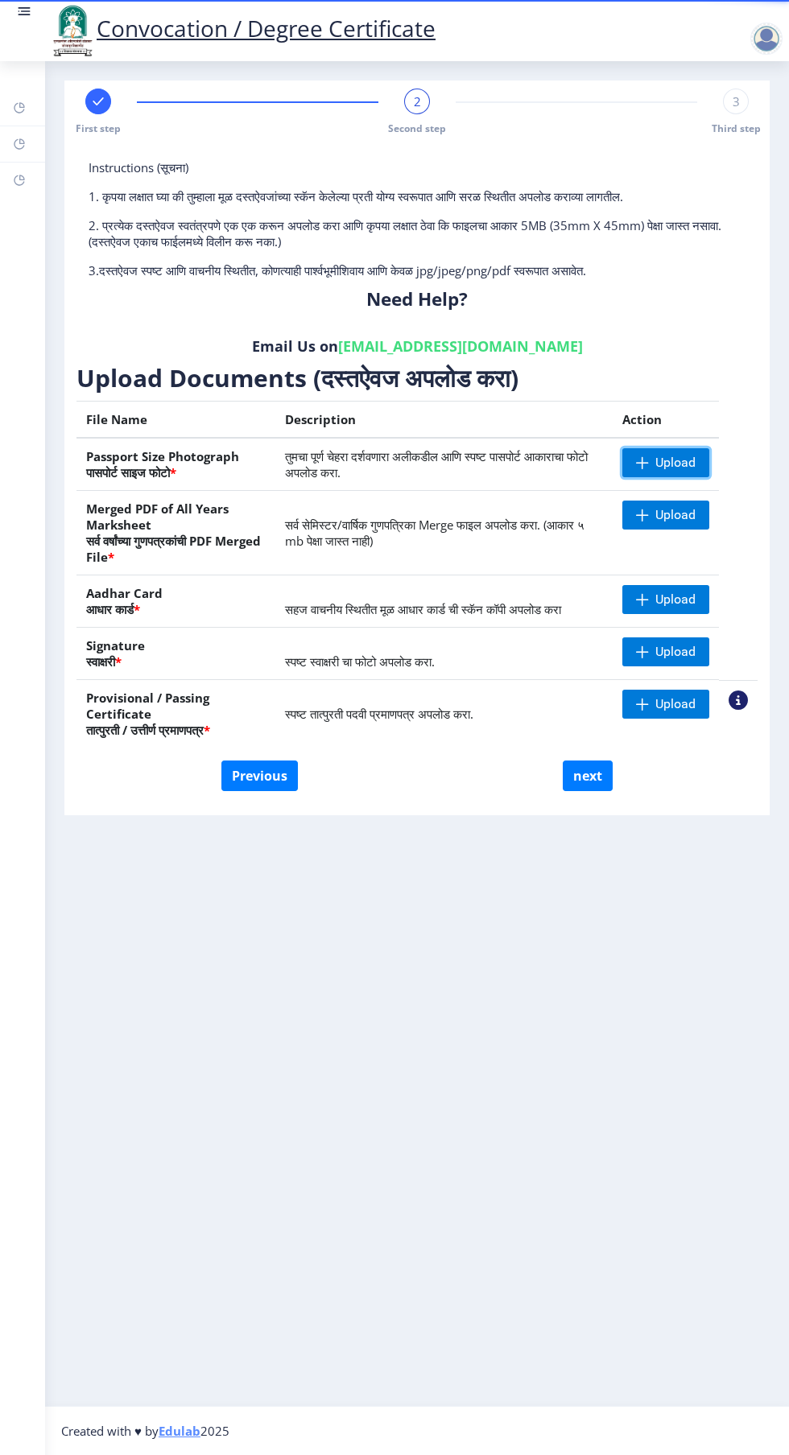
click at [669, 455] on span "Upload" at bounding box center [675, 463] width 40 height 16
